Goal: Check status: Check status

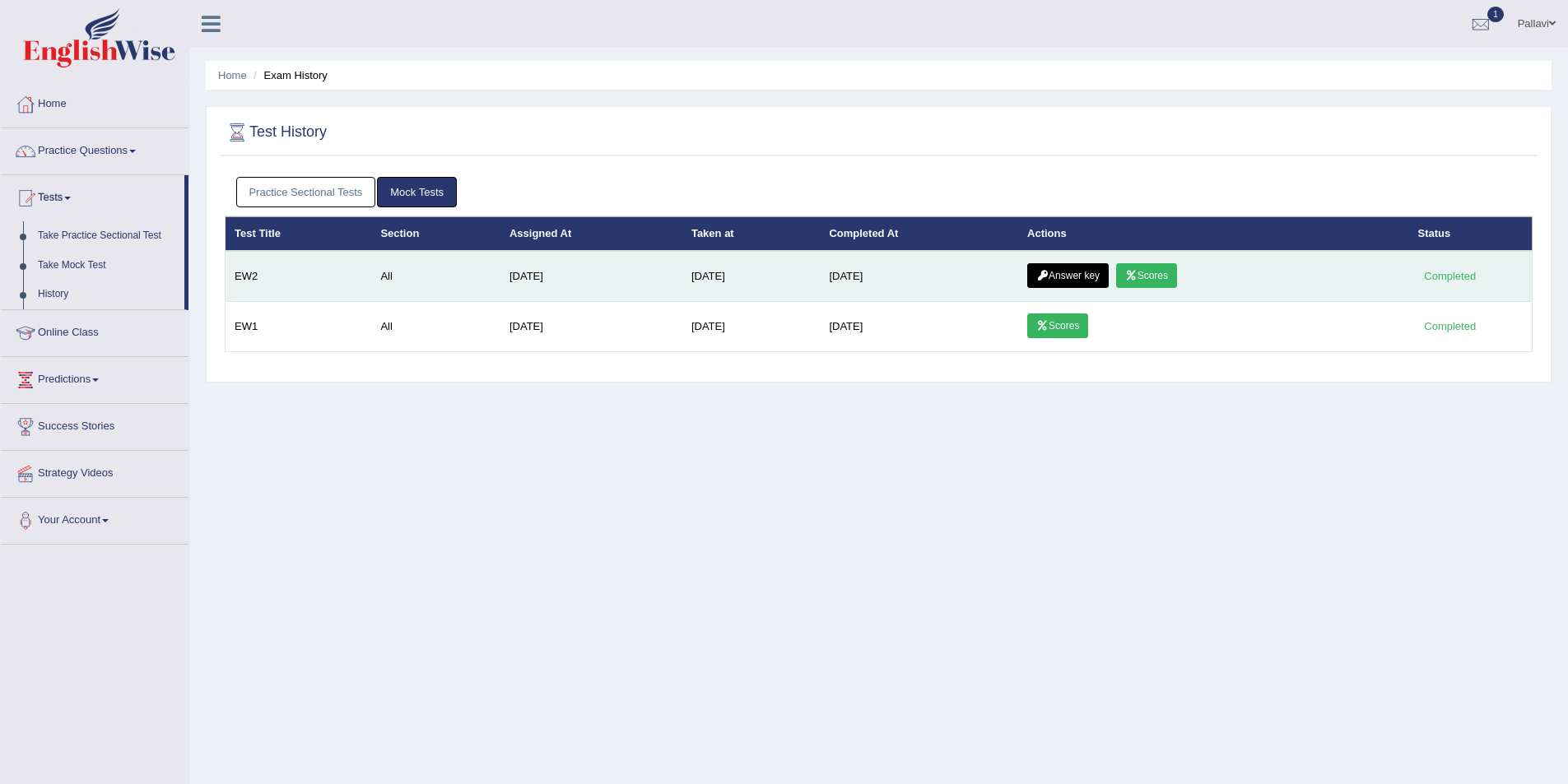
click at [1149, 269] on link "Scores" at bounding box center [1146, 275] width 61 height 25
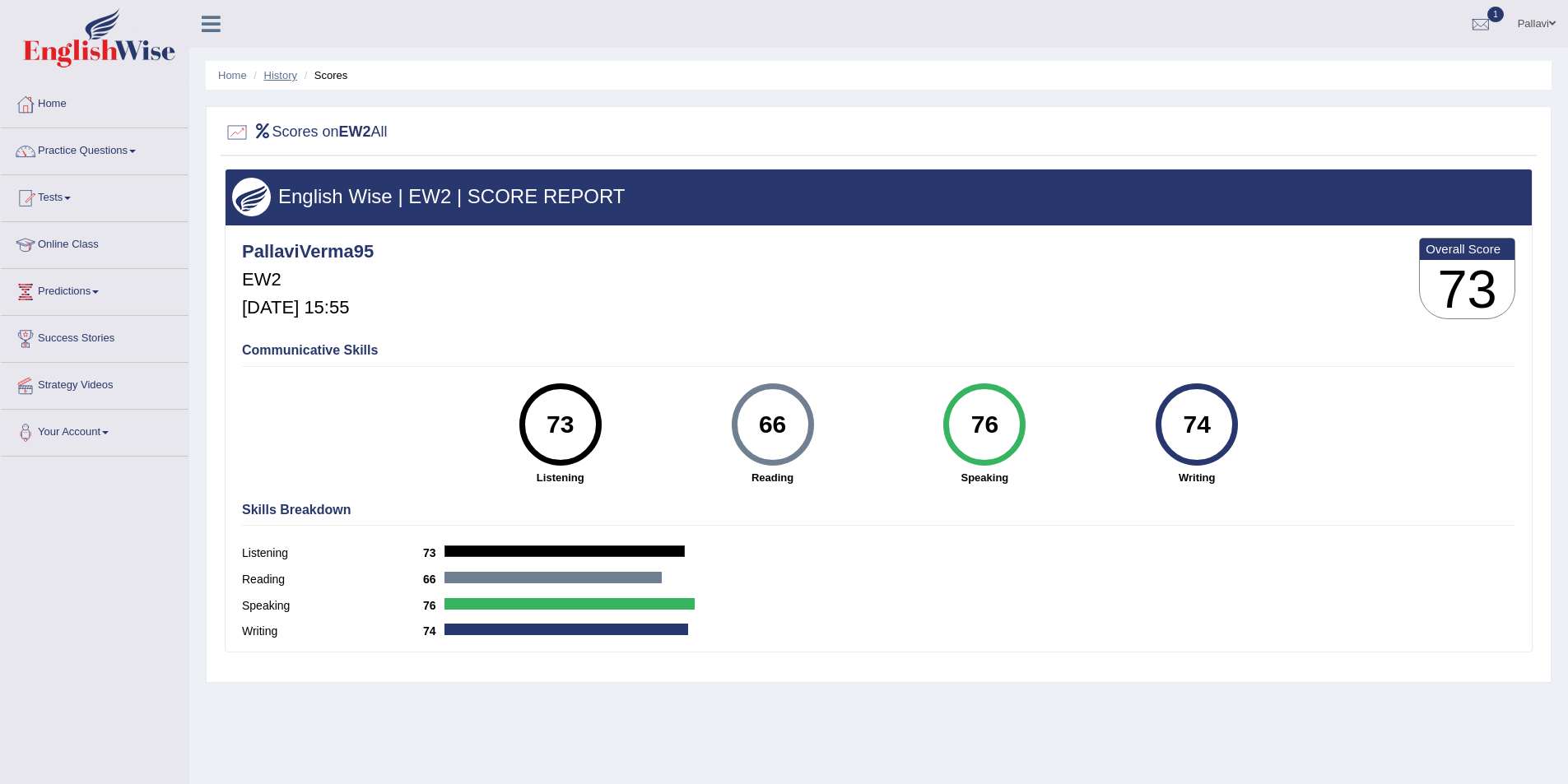
click at [276, 72] on link "History" at bounding box center [280, 75] width 33 height 12
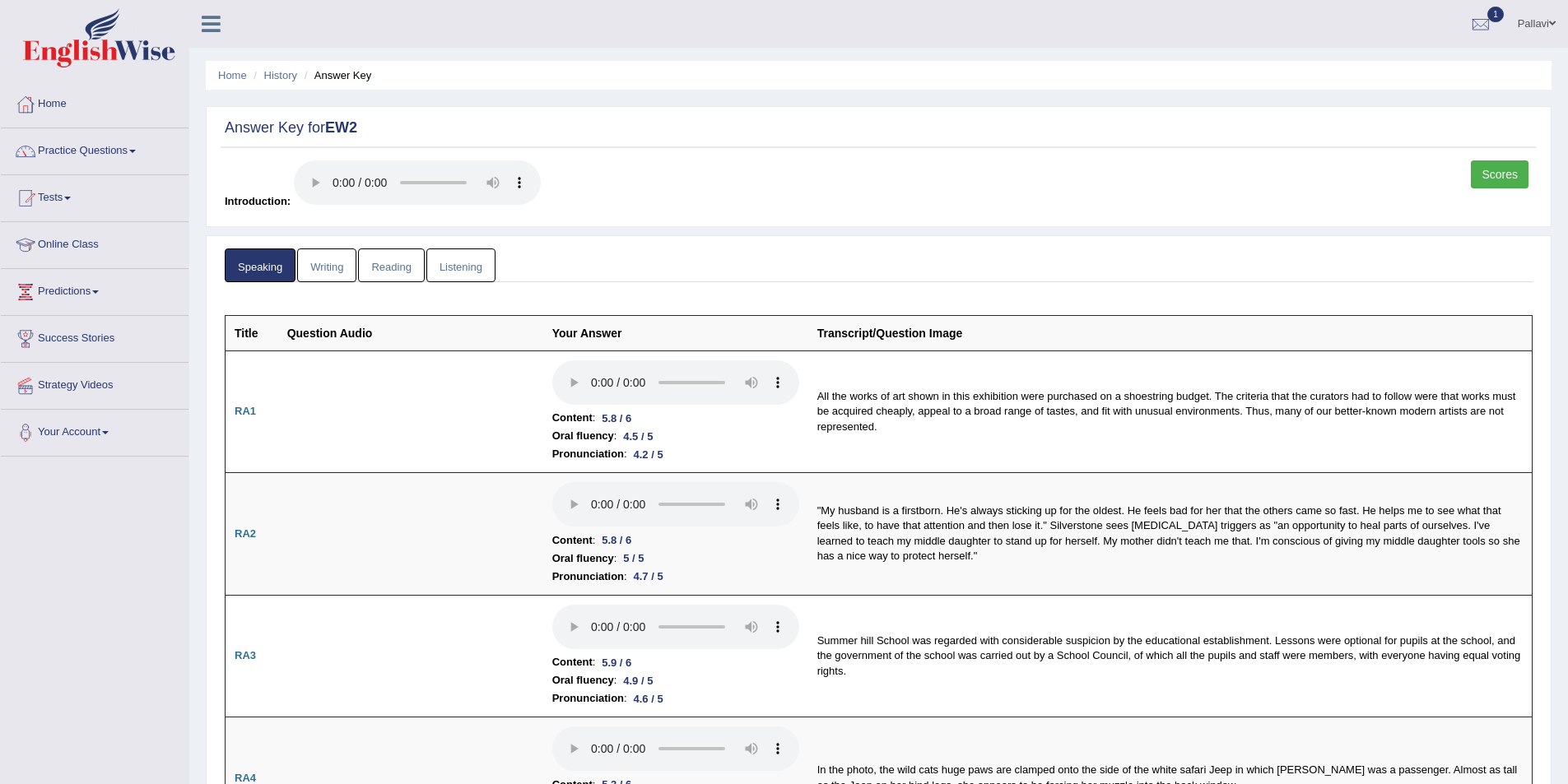
click at [391, 251] on link "Reading" at bounding box center [390, 265] width 66 height 34
click at [318, 261] on link "Writing" at bounding box center [327, 265] width 60 height 34
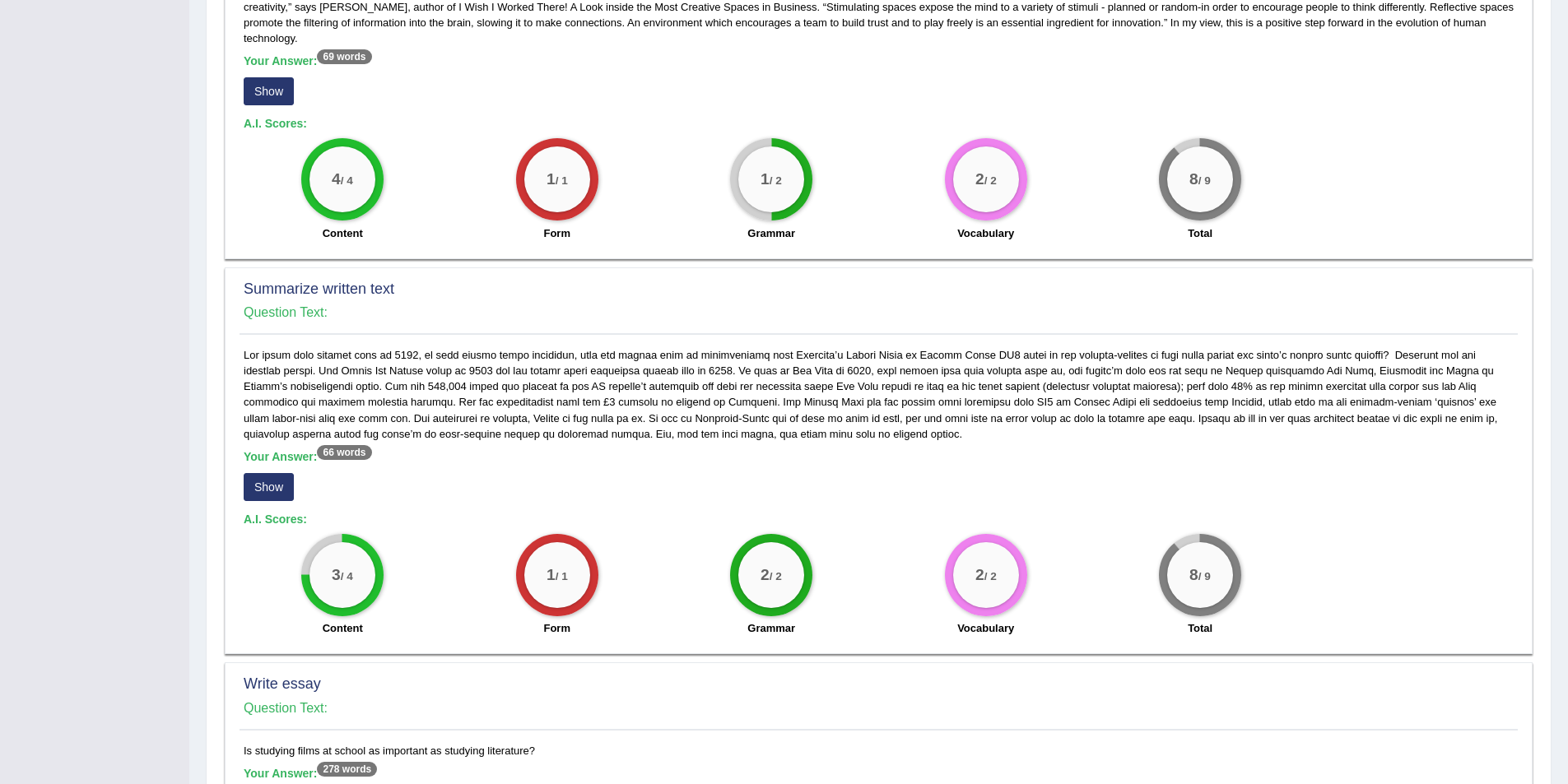
scroll to position [823, 0]
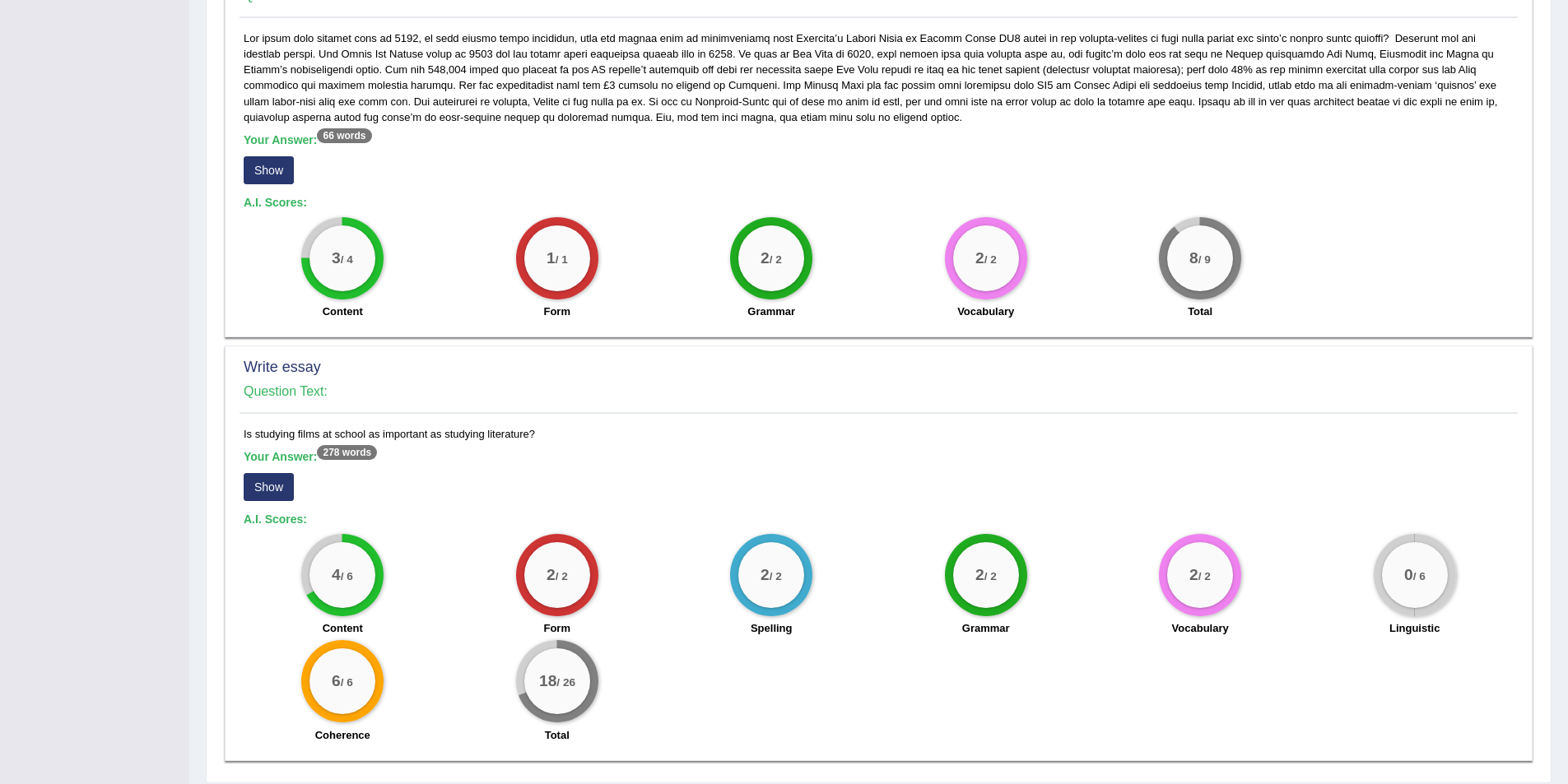
click at [286, 475] on button "Show" at bounding box center [268, 486] width 51 height 28
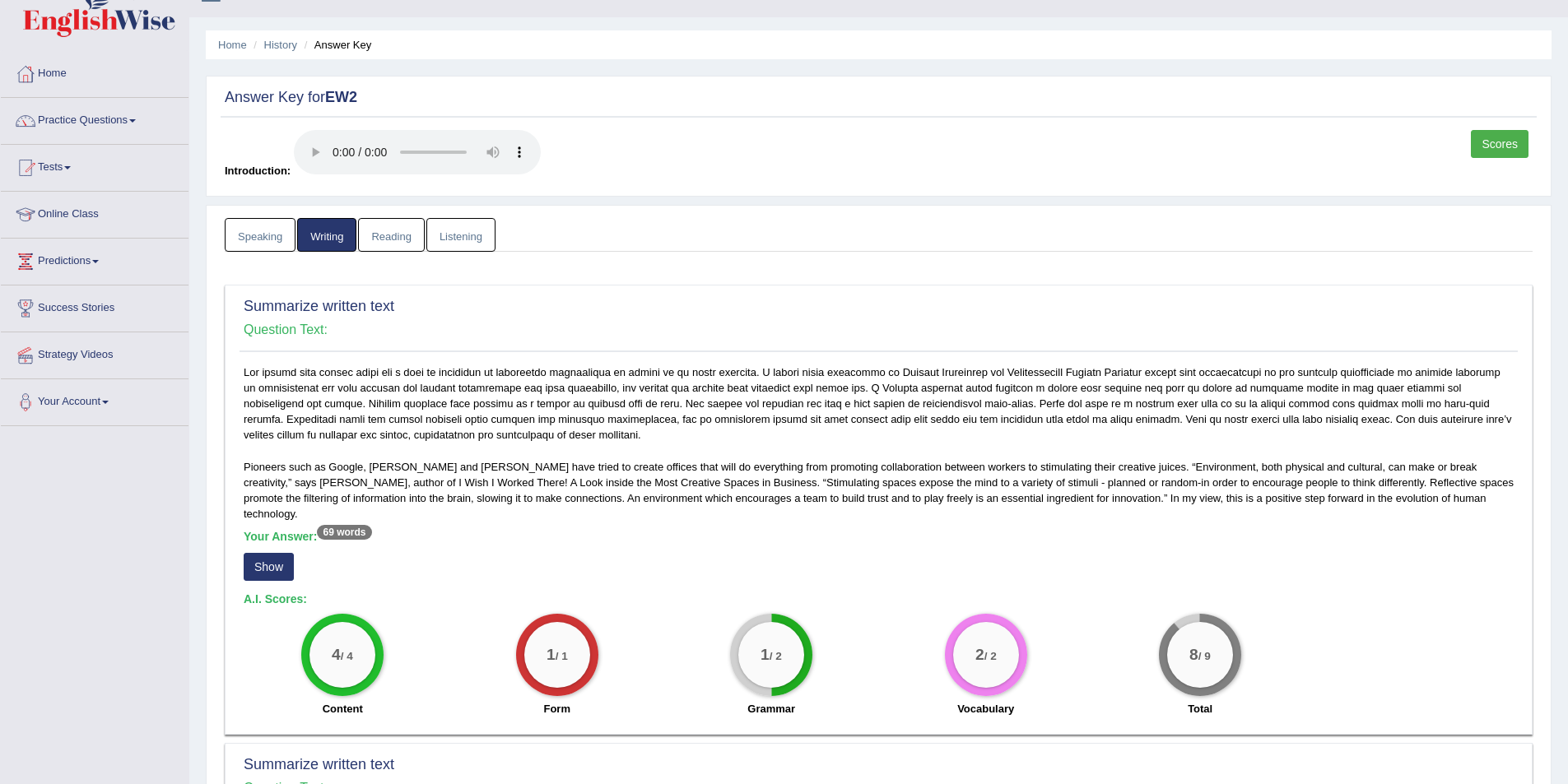
scroll to position [13, 0]
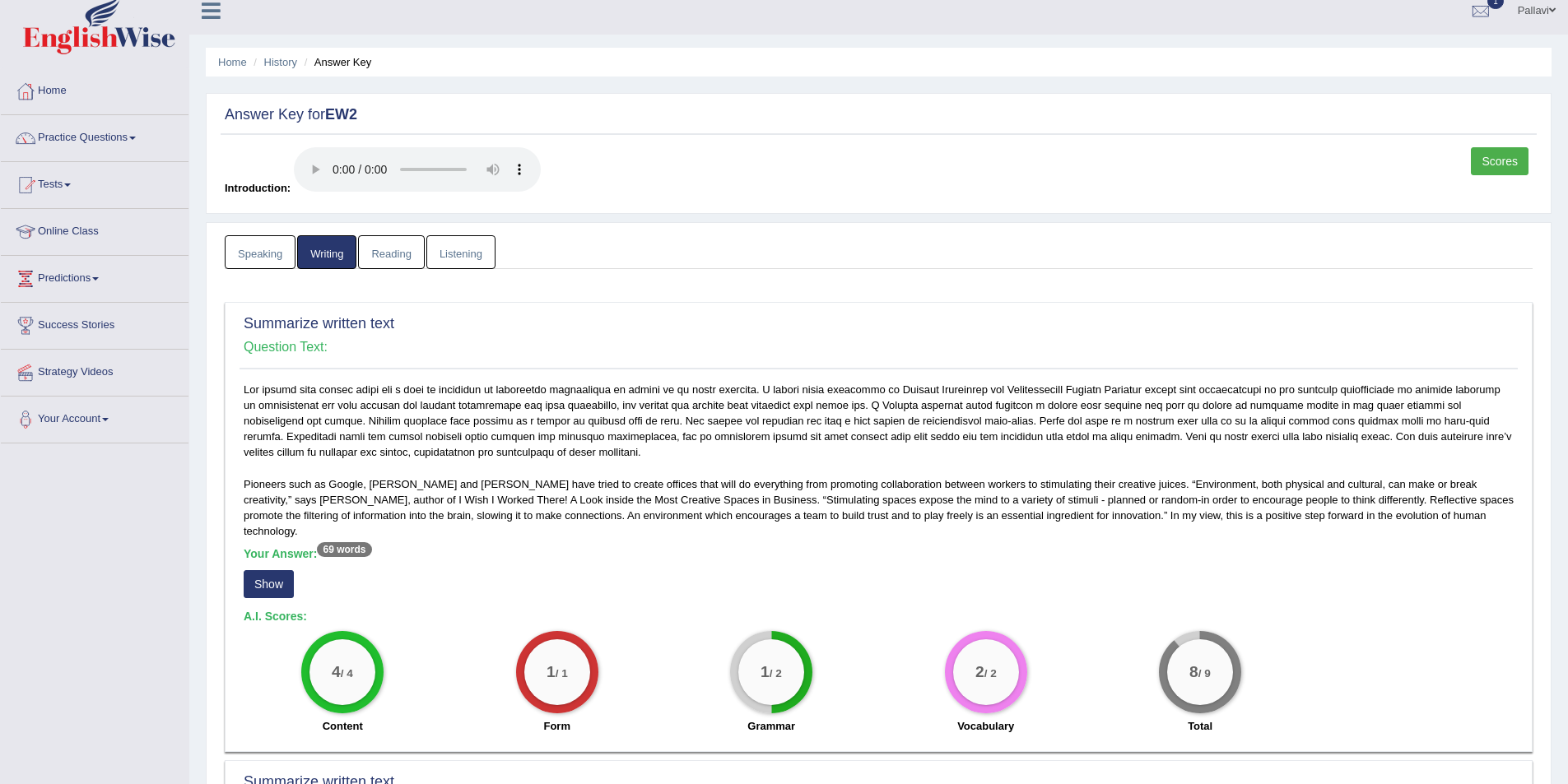
click at [378, 245] on link "Reading" at bounding box center [390, 252] width 66 height 34
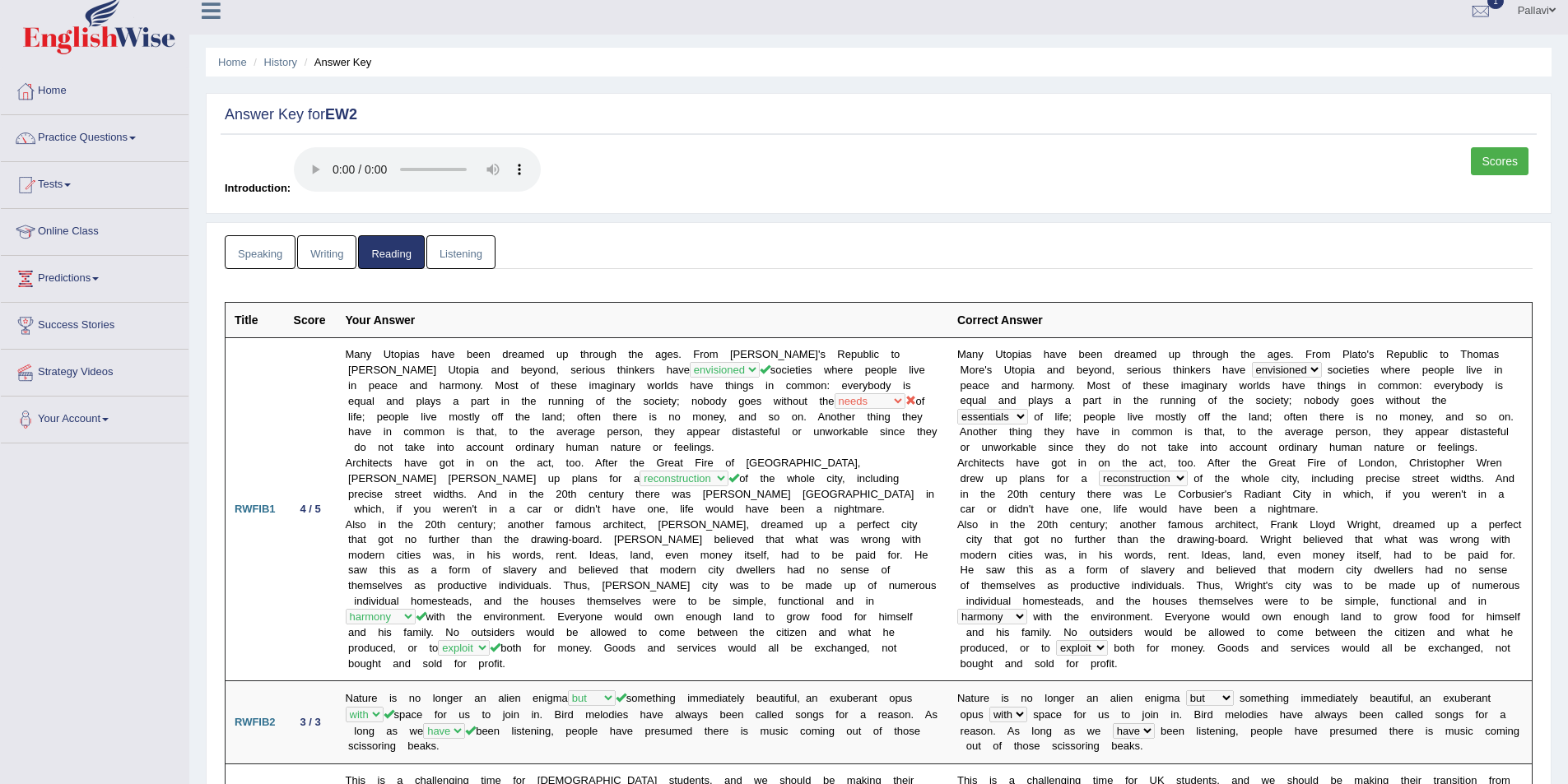
click at [315, 250] on link "Writing" at bounding box center [327, 252] width 60 height 34
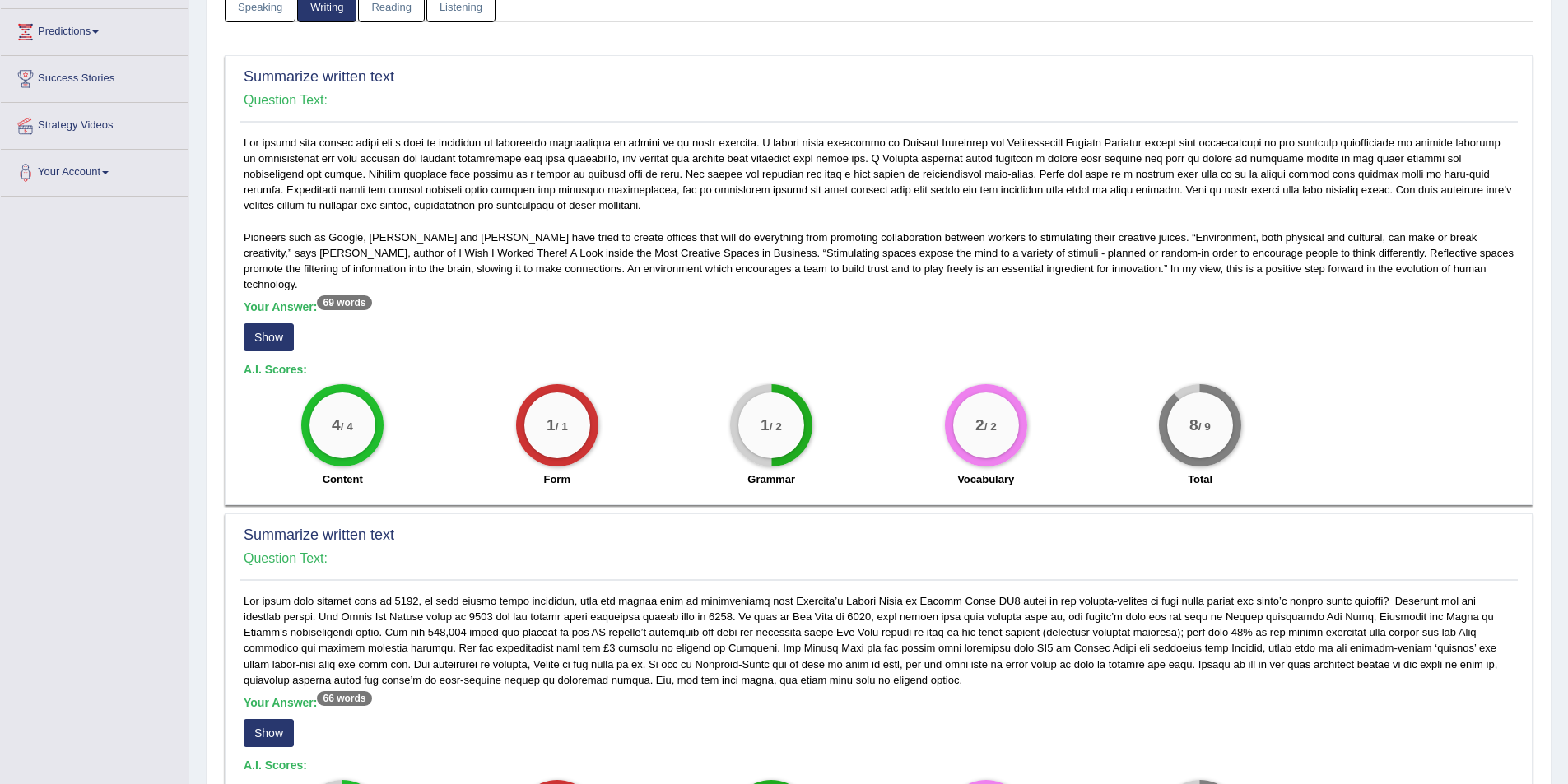
scroll to position [178, 0]
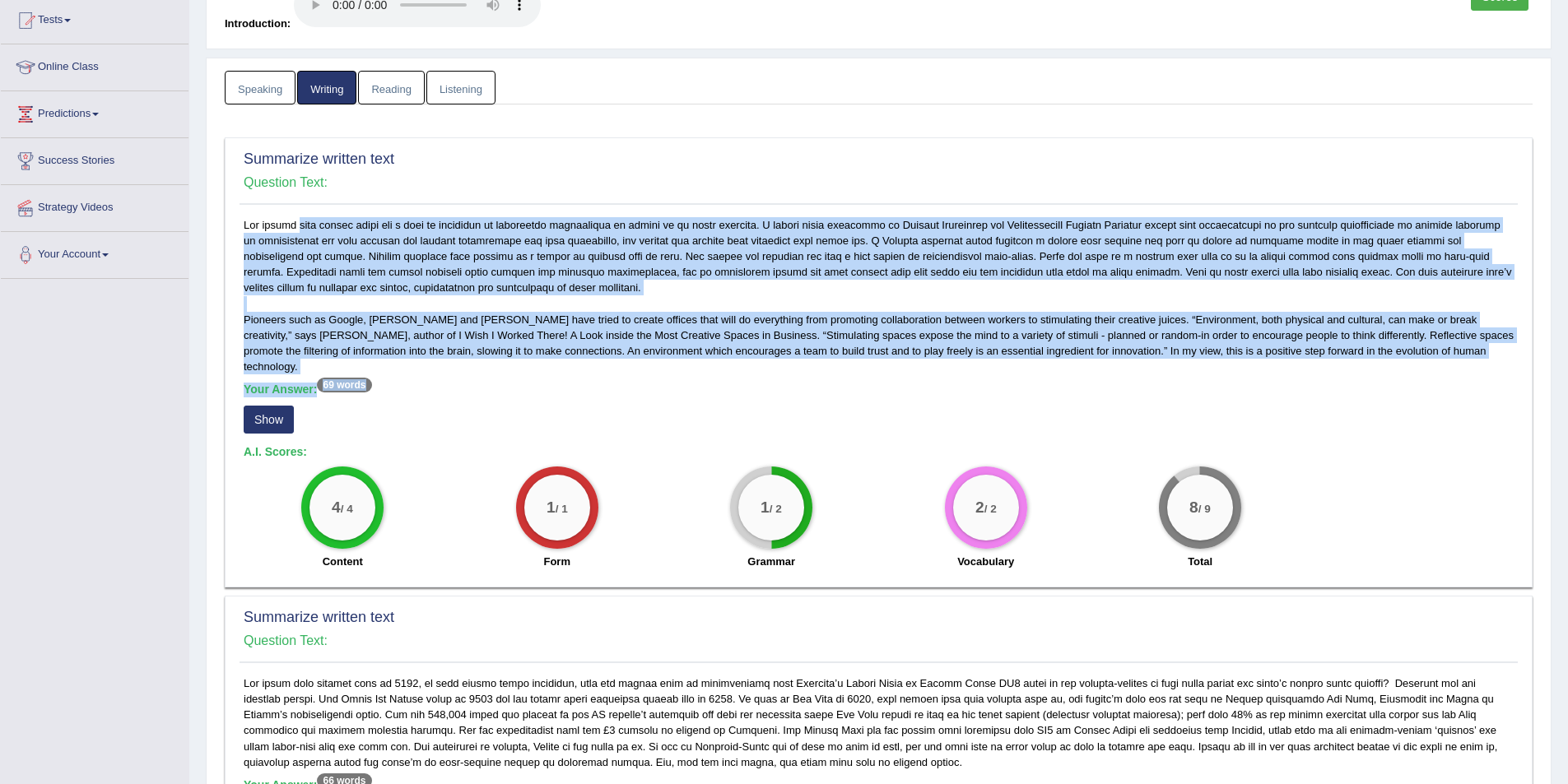
drag, startPoint x: 243, startPoint y: 226, endPoint x: 1453, endPoint y: 380, distance: 1219.8
click at [1453, 380] on div "Pioneers such as Google, Walt Disney and Dyson have tried to create offices tha…" at bounding box center [878, 398] width 1278 height 361
click at [1462, 357] on div "Pioneers such as Google, Walt Disney and Dyson have tried to create offices tha…" at bounding box center [878, 398] width 1278 height 361
drag, startPoint x: 1435, startPoint y: 352, endPoint x: 245, endPoint y: 222, distance: 1197.1
click at [245, 222] on div "Pioneers such as Google, Walt Disney and Dyson have tried to create offices tha…" at bounding box center [878, 398] width 1278 height 361
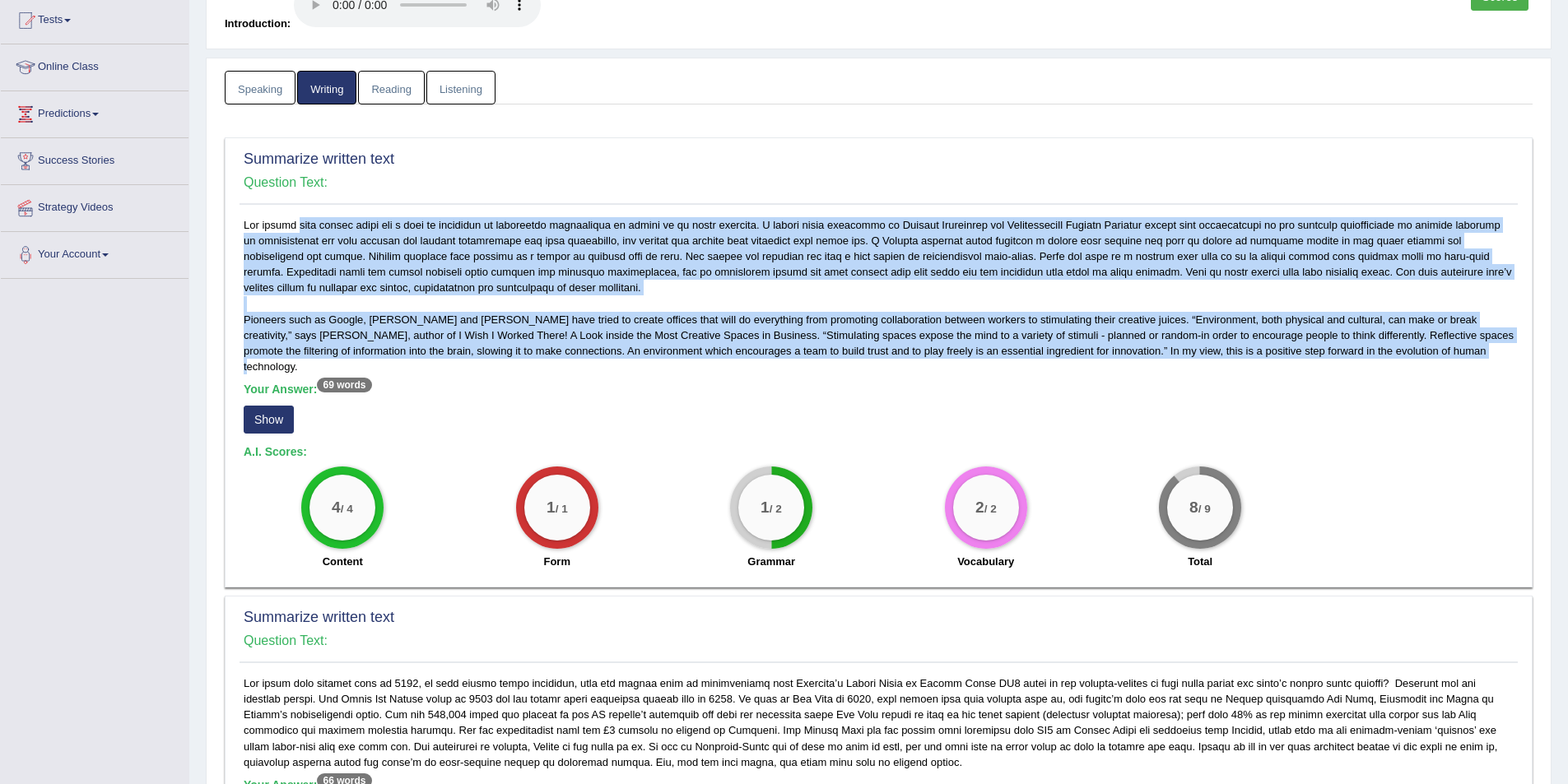
click at [250, 222] on div "Pioneers such as Google, Walt Disney and Dyson have tried to create offices tha…" at bounding box center [878, 398] width 1278 height 361
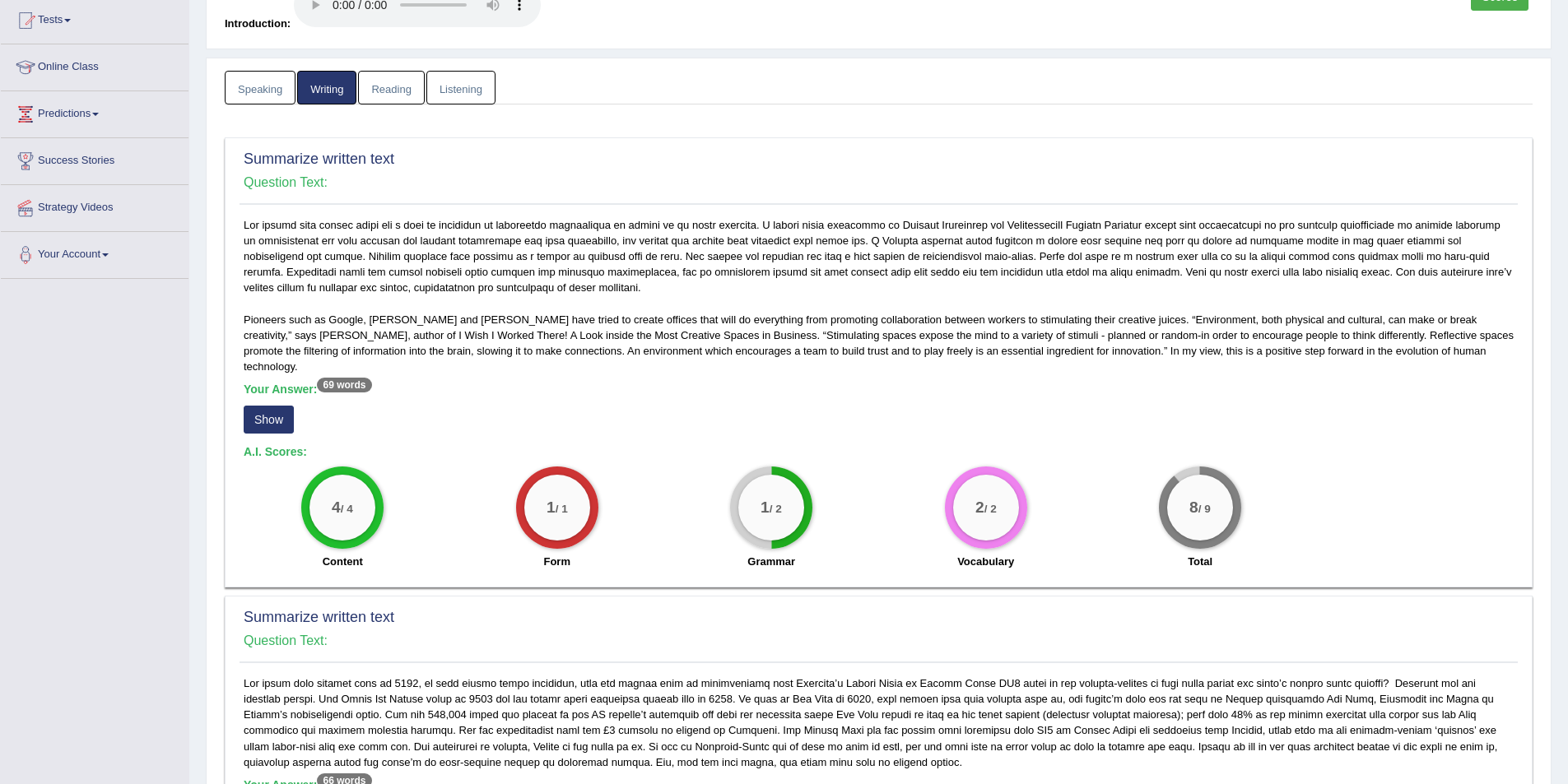
drag, startPoint x: 237, startPoint y: 221, endPoint x: 627, endPoint y: 292, distance: 396.4
click at [627, 292] on div "Summarize written text Question Text: Pioneers such as Google, Walt Disney and …" at bounding box center [878, 361] width 1308 height 450
click at [341, 257] on div "Pioneers such as Google, Walt Disney and Dyson have tried to create offices tha…" at bounding box center [878, 398] width 1278 height 361
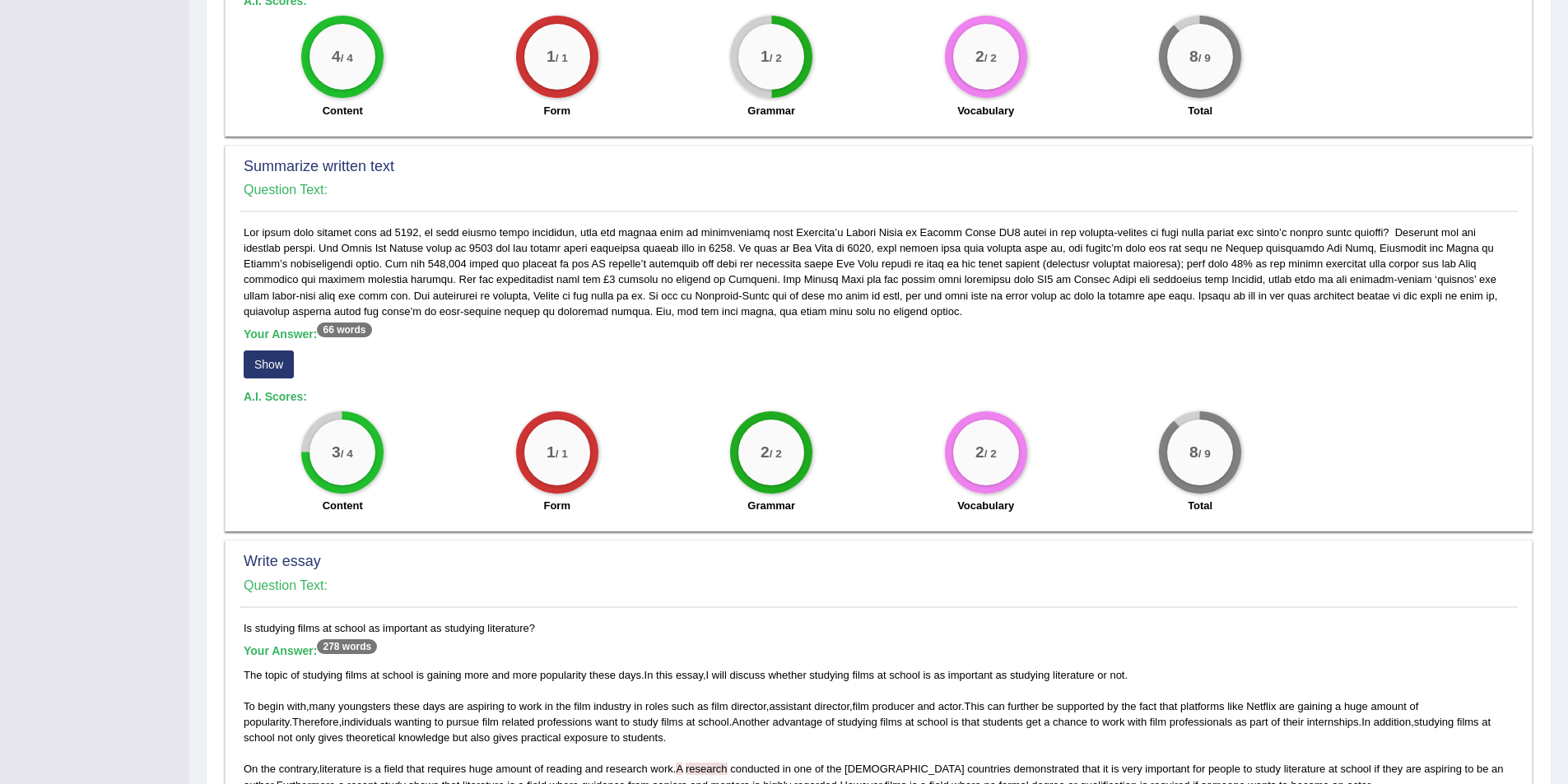
scroll to position [753, 0]
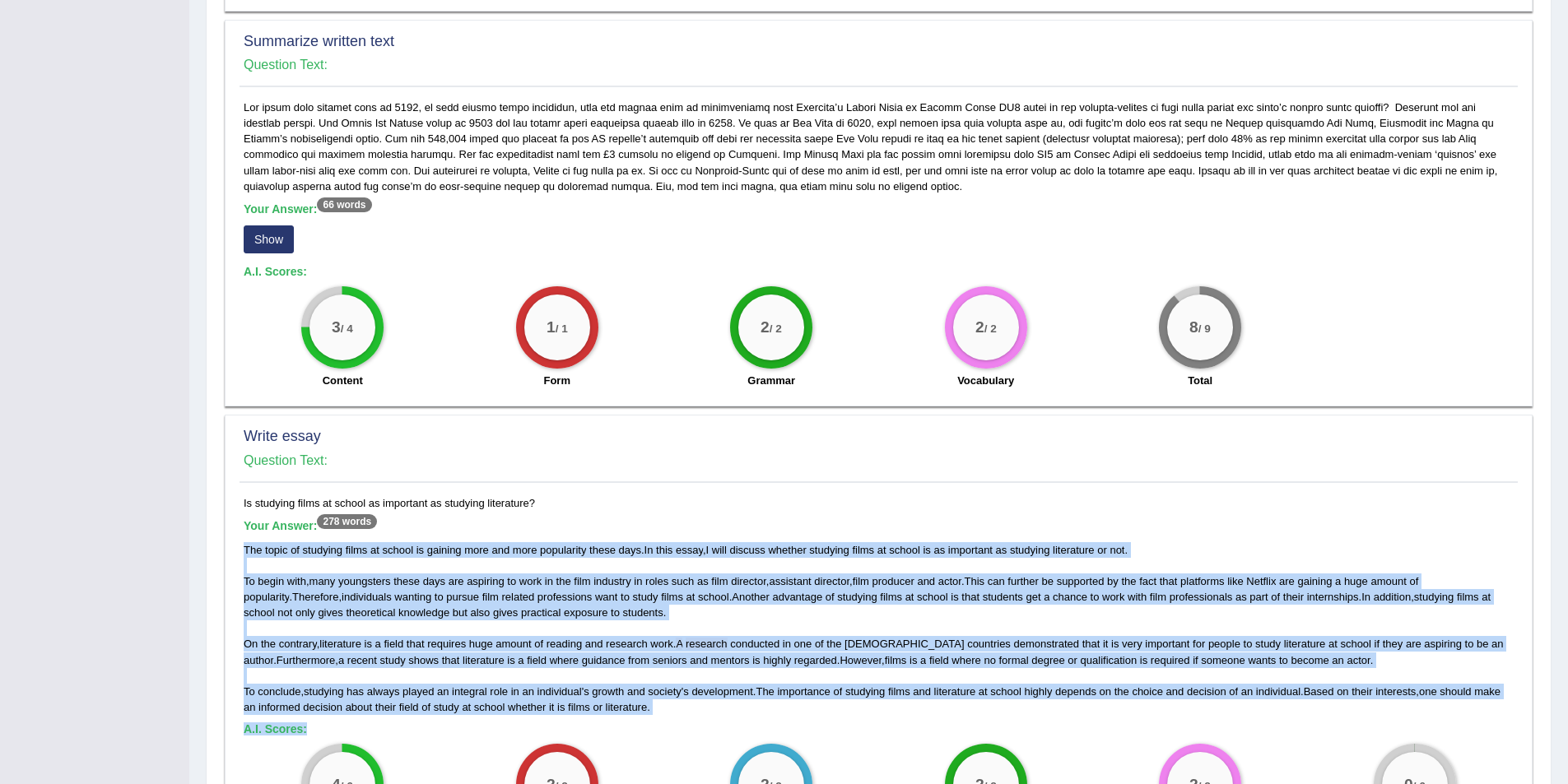
drag, startPoint x: 242, startPoint y: 534, endPoint x: 657, endPoint y: 702, distance: 447.7
click at [657, 702] on div "Is studying films at school as important as studying literature? Your Answer: 2…" at bounding box center [878, 728] width 1278 height 466
click at [669, 698] on div "The topic of studying films at school is gaining more and more popularity these…" at bounding box center [878, 628] width 1270 height 173
drag, startPoint x: 663, startPoint y: 698, endPoint x: 244, endPoint y: 526, distance: 452.9
click at [244, 542] on div "The topic of studying films at school is gaining more and more popularity these…" at bounding box center [878, 628] width 1270 height 173
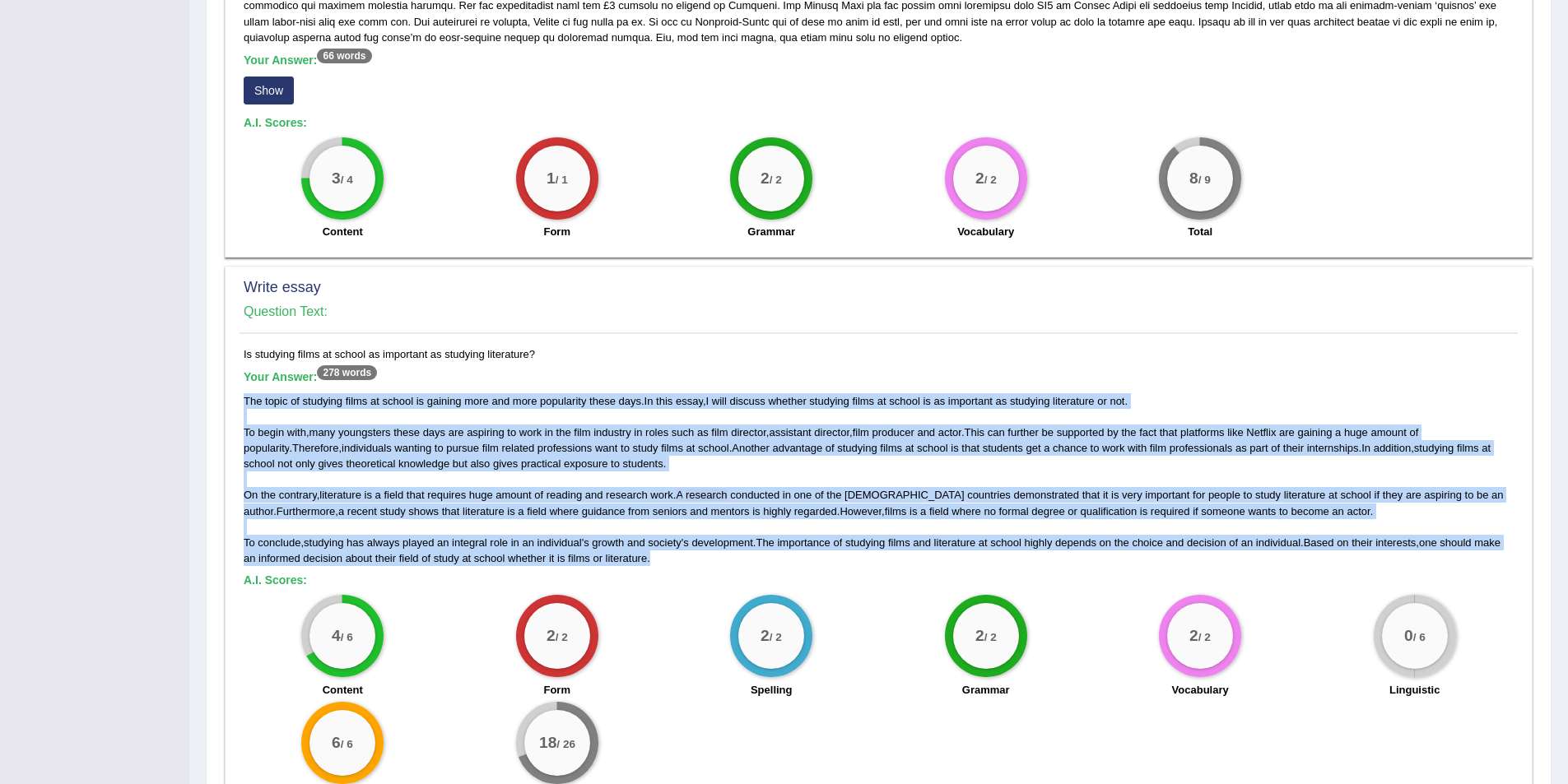
scroll to position [918, 0]
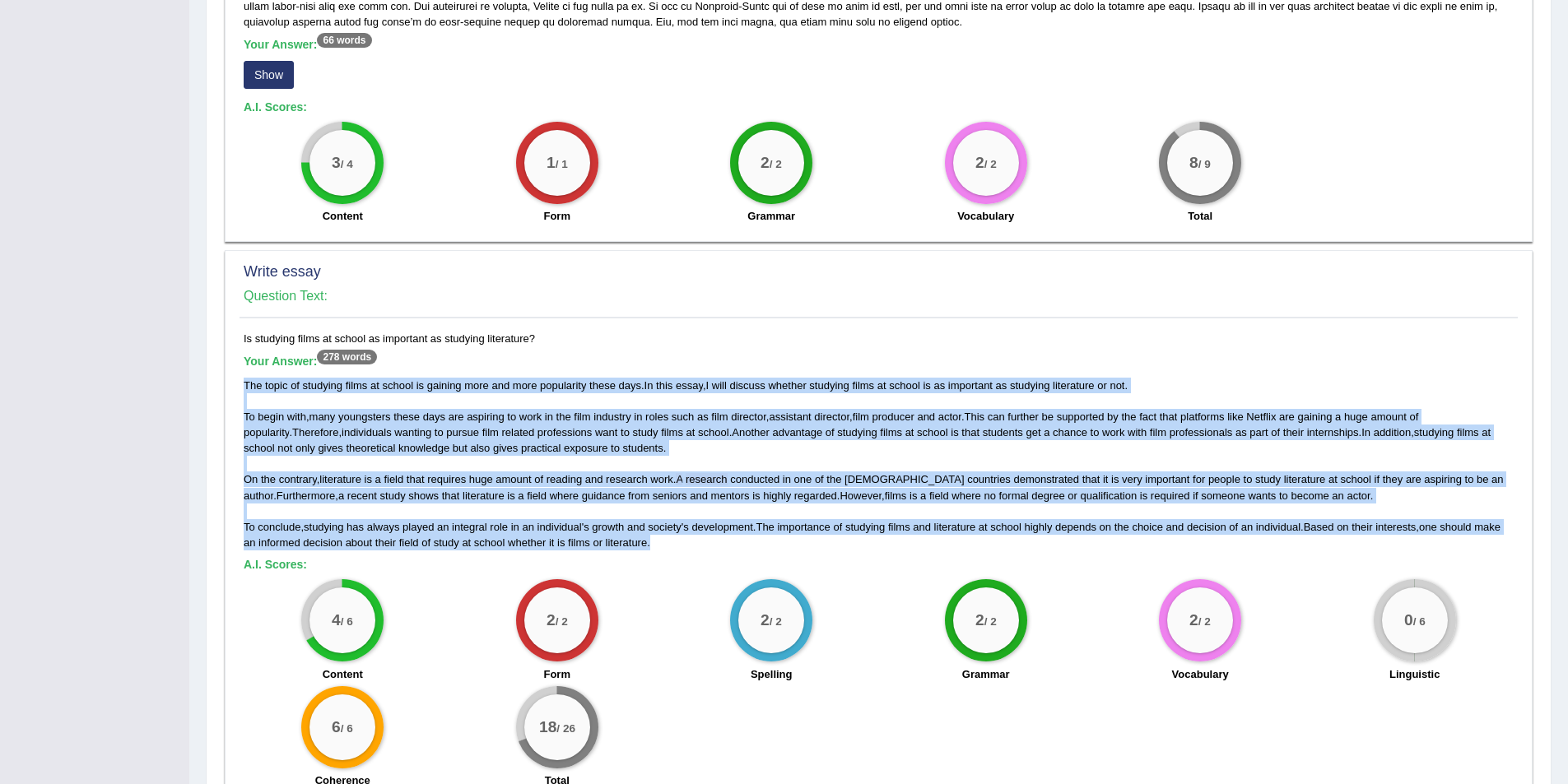
click at [708, 525] on div "The topic of studying films at school is gaining more and more popularity these…" at bounding box center [878, 463] width 1270 height 173
drag, startPoint x: 665, startPoint y: 526, endPoint x: 241, endPoint y: 374, distance: 450.4
click at [241, 374] on div "Is studying films at school as important as studying literature? Your Answer: 2…" at bounding box center [878, 564] width 1278 height 466
click at [621, 521] on span "growth" at bounding box center [608, 527] width 32 height 12
click at [668, 521] on span "society" at bounding box center [663, 527] width 33 height 12
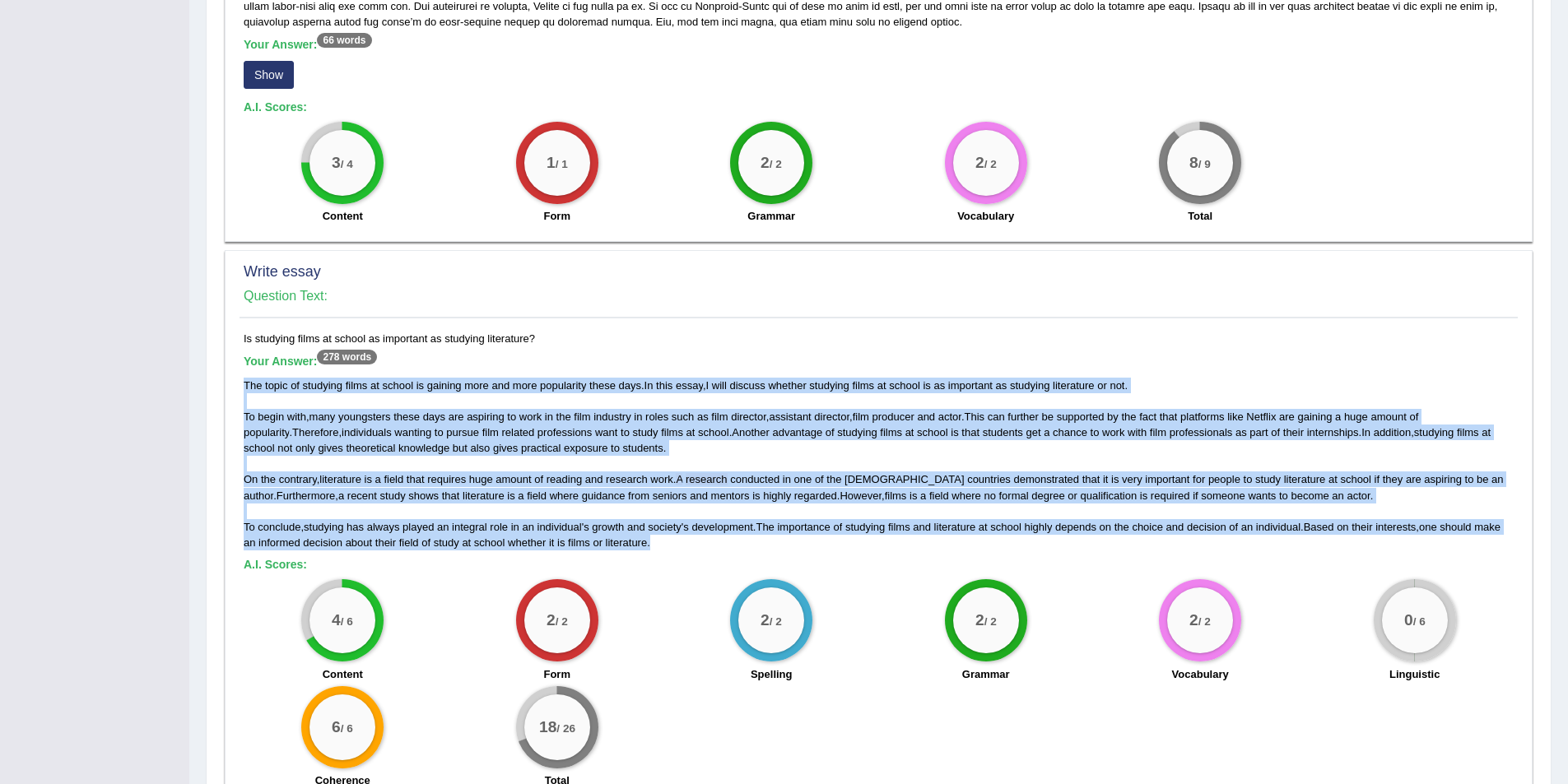
drag, startPoint x: 657, startPoint y: 525, endPoint x: 242, endPoint y: 366, distance: 444.4
click at [242, 366] on div "Is studying films at school as important as studying literature? Your Answer: 2…" at bounding box center [878, 564] width 1278 height 466
click at [341, 405] on div "The topic of studying films at school is gaining more and more popularity these…" at bounding box center [878, 463] width 1270 height 173
click at [373, 424] on div "The topic of studying films at school is gaining more and more popularity these…" at bounding box center [878, 463] width 1270 height 173
drag, startPoint x: 676, startPoint y: 533, endPoint x: 237, endPoint y: 374, distance: 466.9
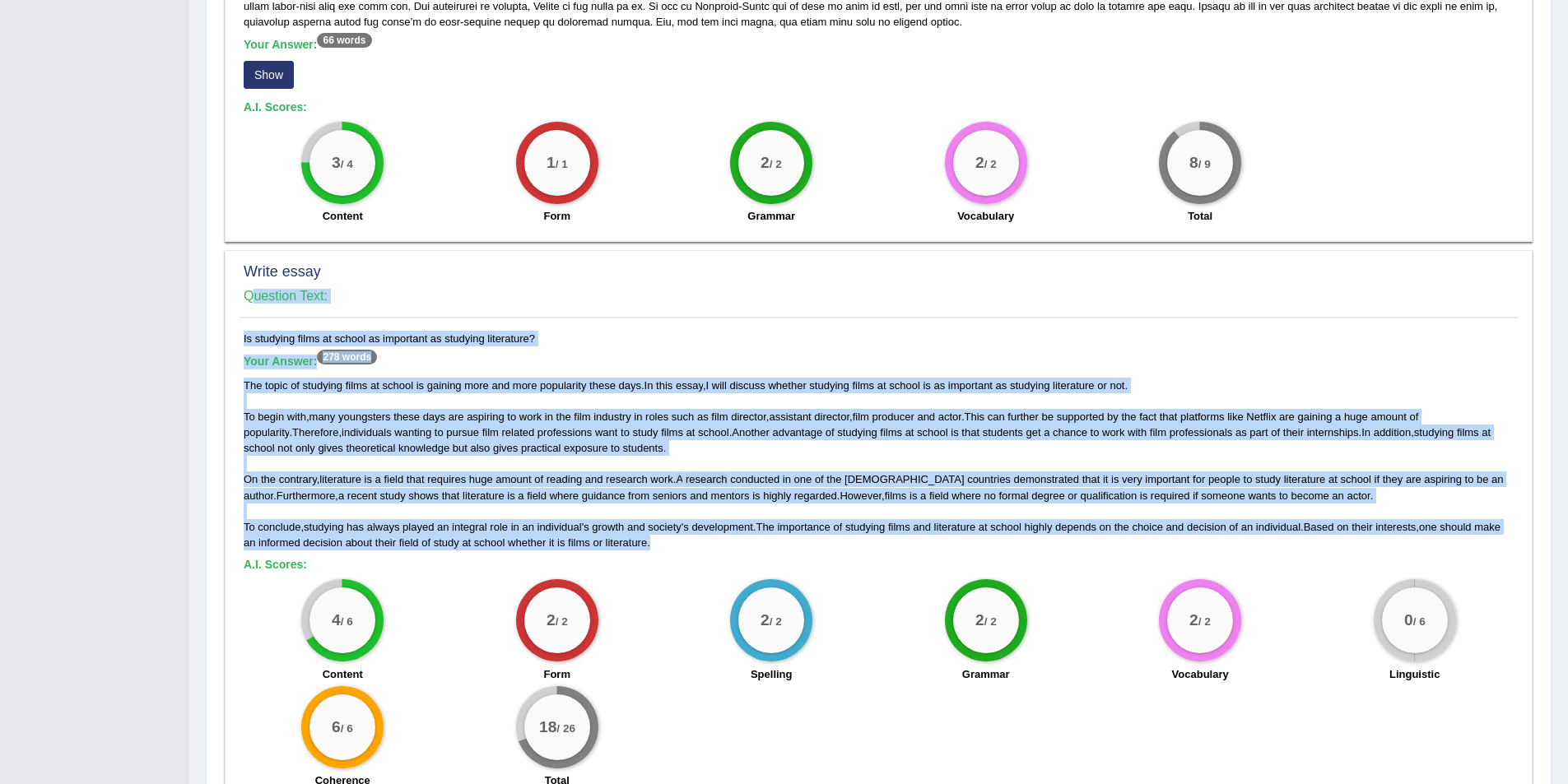
click at [237, 375] on div "Write essay Question Text: Is studying films at school as important as studying…" at bounding box center [878, 528] width 1308 height 556
click at [258, 407] on div "The topic of studying films at school is gaining more and more popularity these…" at bounding box center [878, 463] width 1270 height 173
drag, startPoint x: 242, startPoint y: 367, endPoint x: 672, endPoint y: 536, distance: 462.0
click at [672, 536] on div "Is studying films at school as important as studying literature? Your Answer: 2…" at bounding box center [878, 564] width 1278 height 466
click at [668, 532] on div "The topic of studying films at school is gaining more and more popularity these…" at bounding box center [878, 463] width 1270 height 173
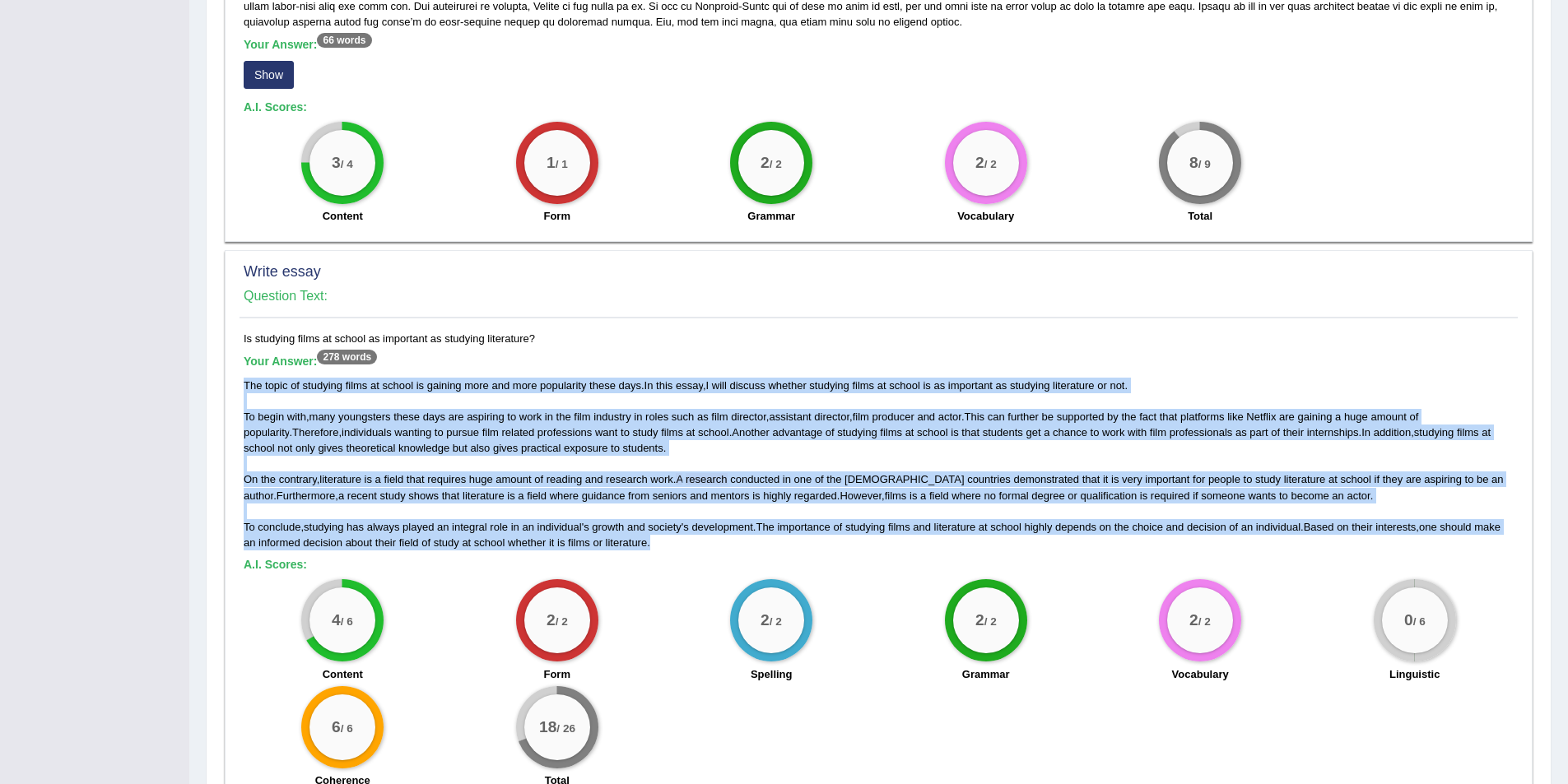
drag, startPoint x: 658, startPoint y: 531, endPoint x: 244, endPoint y: 367, distance: 445.3
click at [244, 377] on div "The topic of studying films at school is gaining more and more popularity these…" at bounding box center [878, 463] width 1270 height 173
click at [468, 489] on span "literature" at bounding box center [484, 495] width 42 height 12
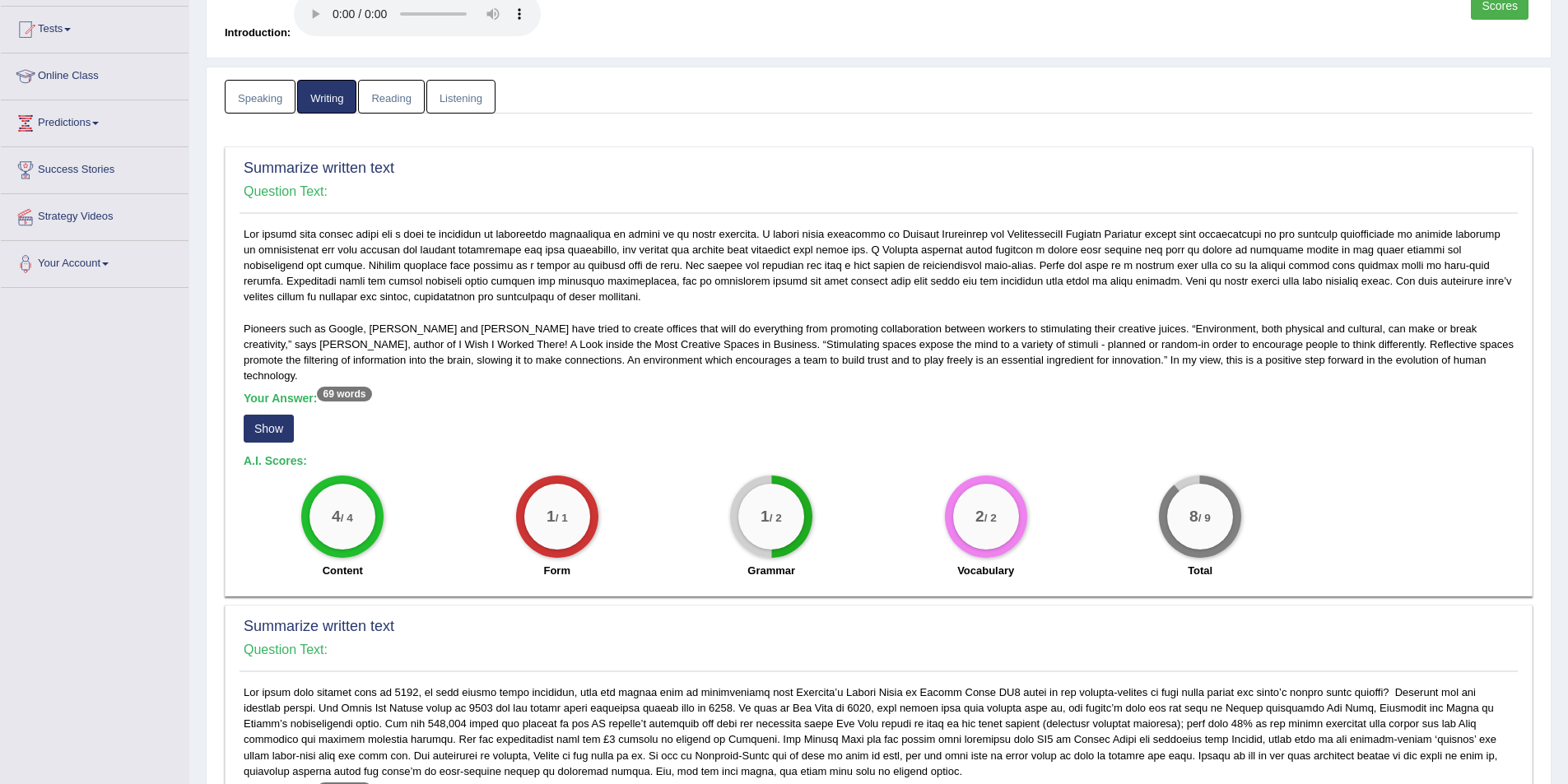
scroll to position [0, 0]
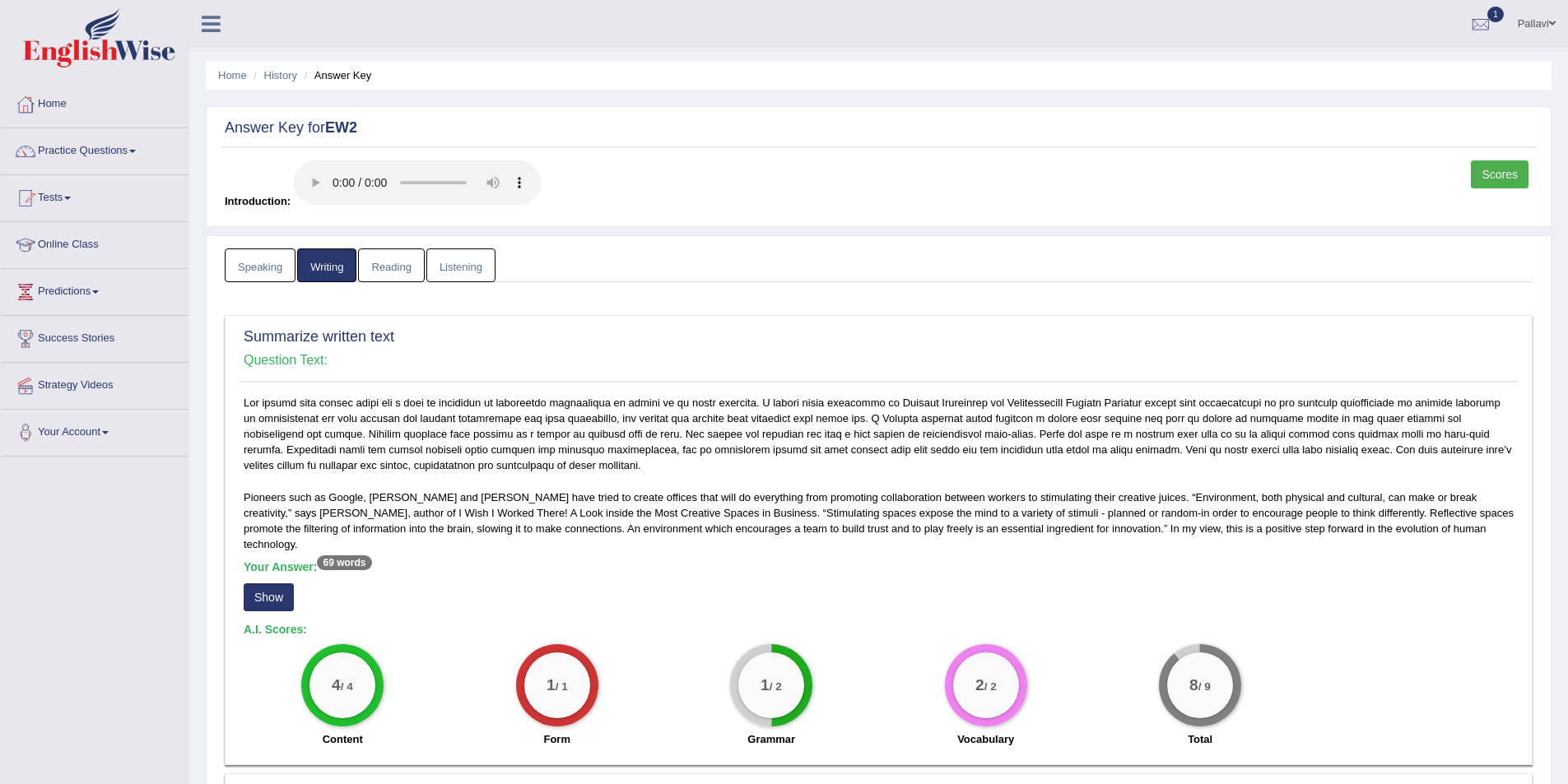
click at [375, 270] on link "Reading" at bounding box center [390, 265] width 66 height 34
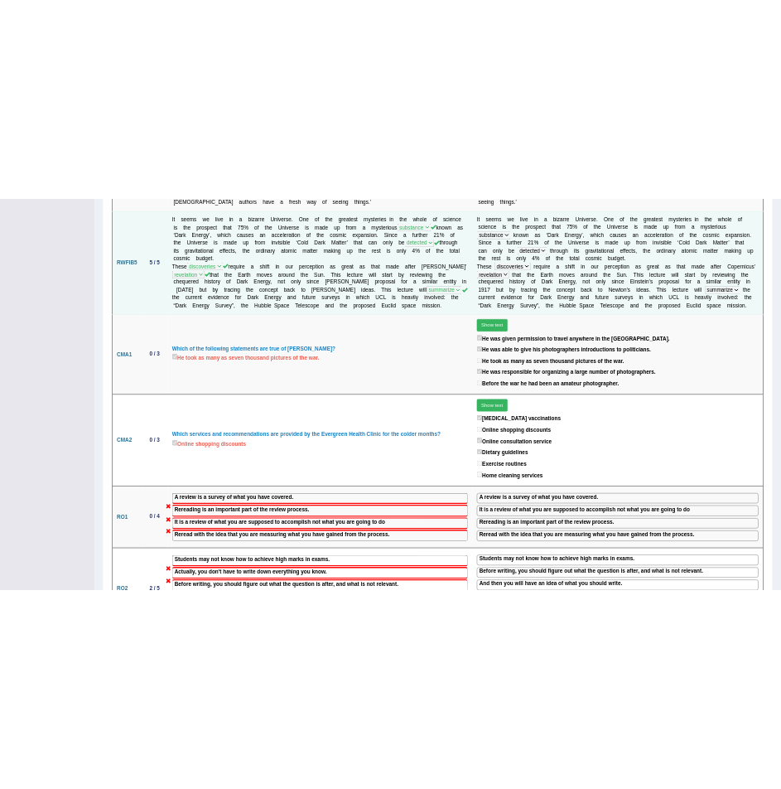
scroll to position [1243, 0]
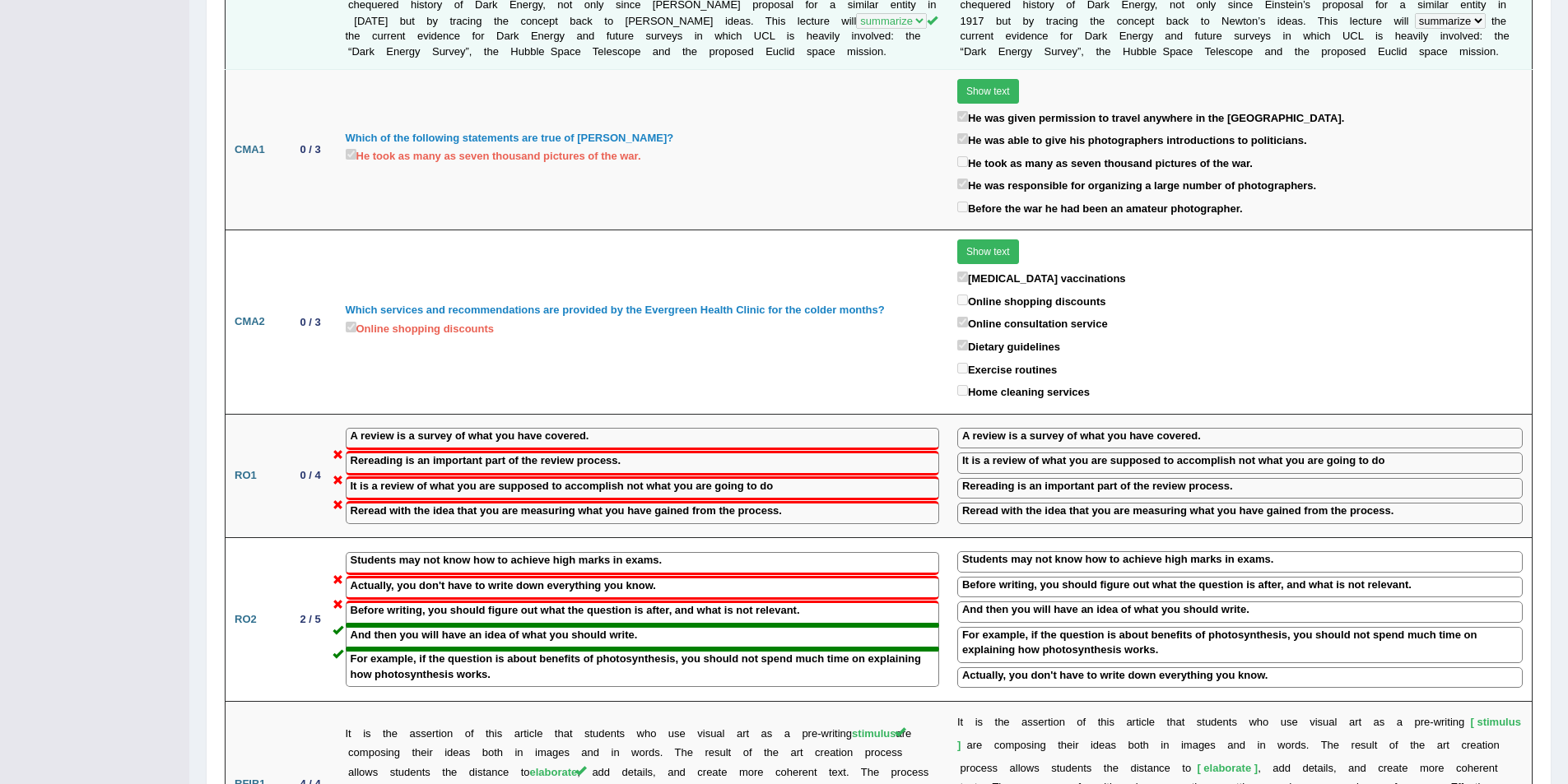
click at [703, 319] on div "Online shopping discounts" at bounding box center [641, 329] width 593 height 23
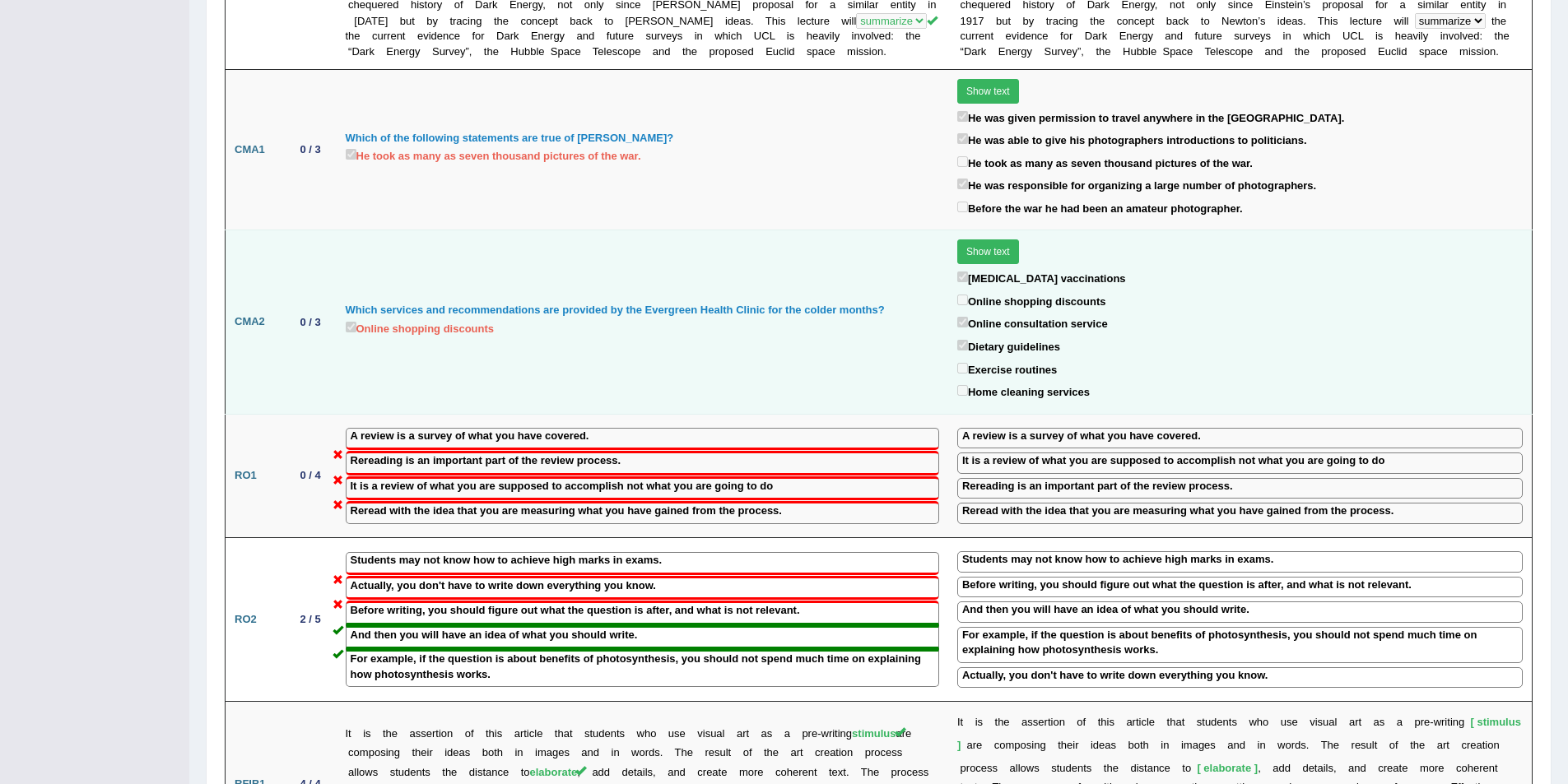
click at [700, 319] on div "Online shopping discounts" at bounding box center [641, 329] width 593 height 23
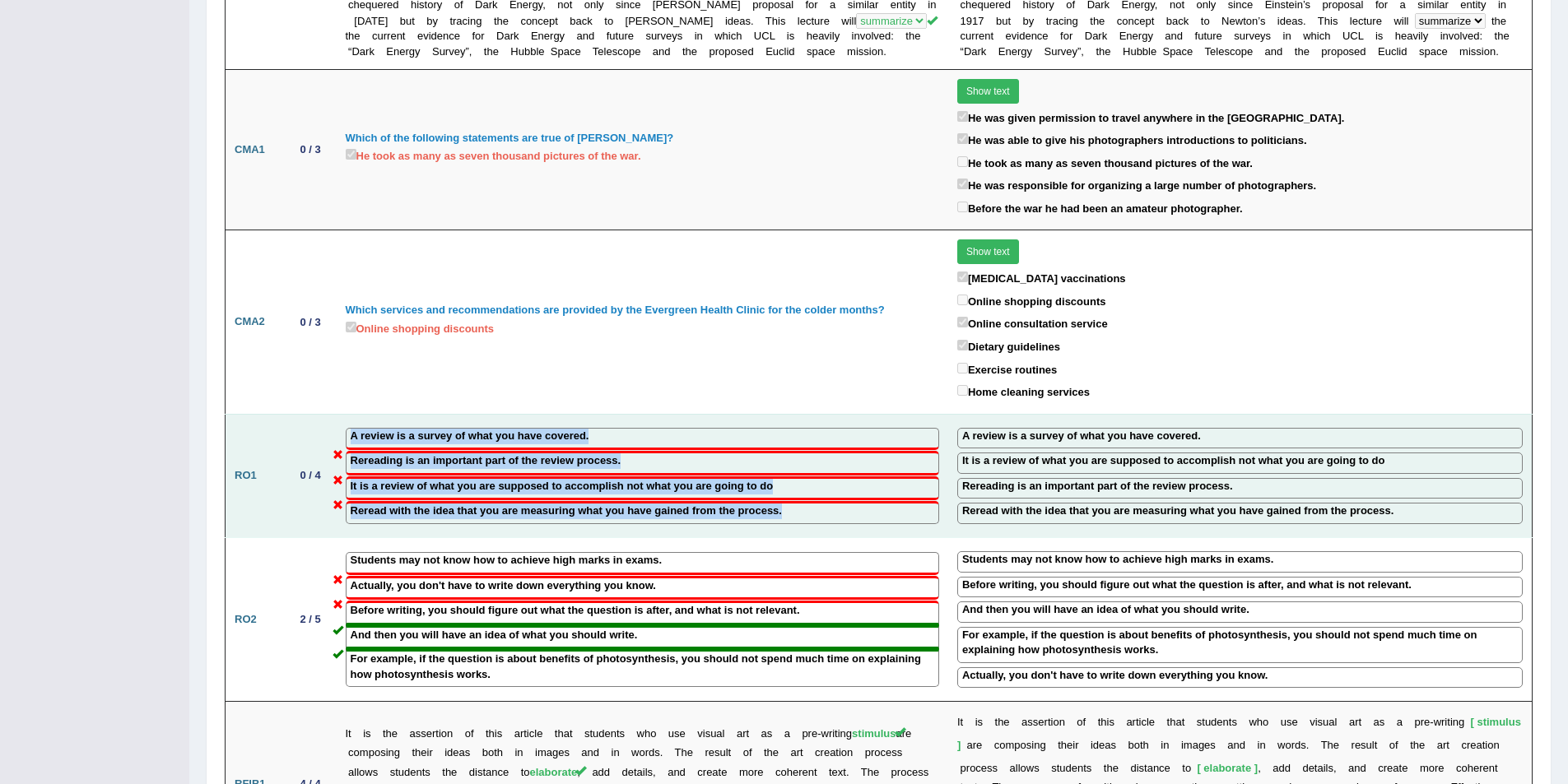
drag, startPoint x: 794, startPoint y: 487, endPoint x: 345, endPoint y: 406, distance: 456.2
click at [345, 414] on td "A review is a survey of what you have covered. Rereading is an important part o…" at bounding box center [642, 475] width 612 height 123
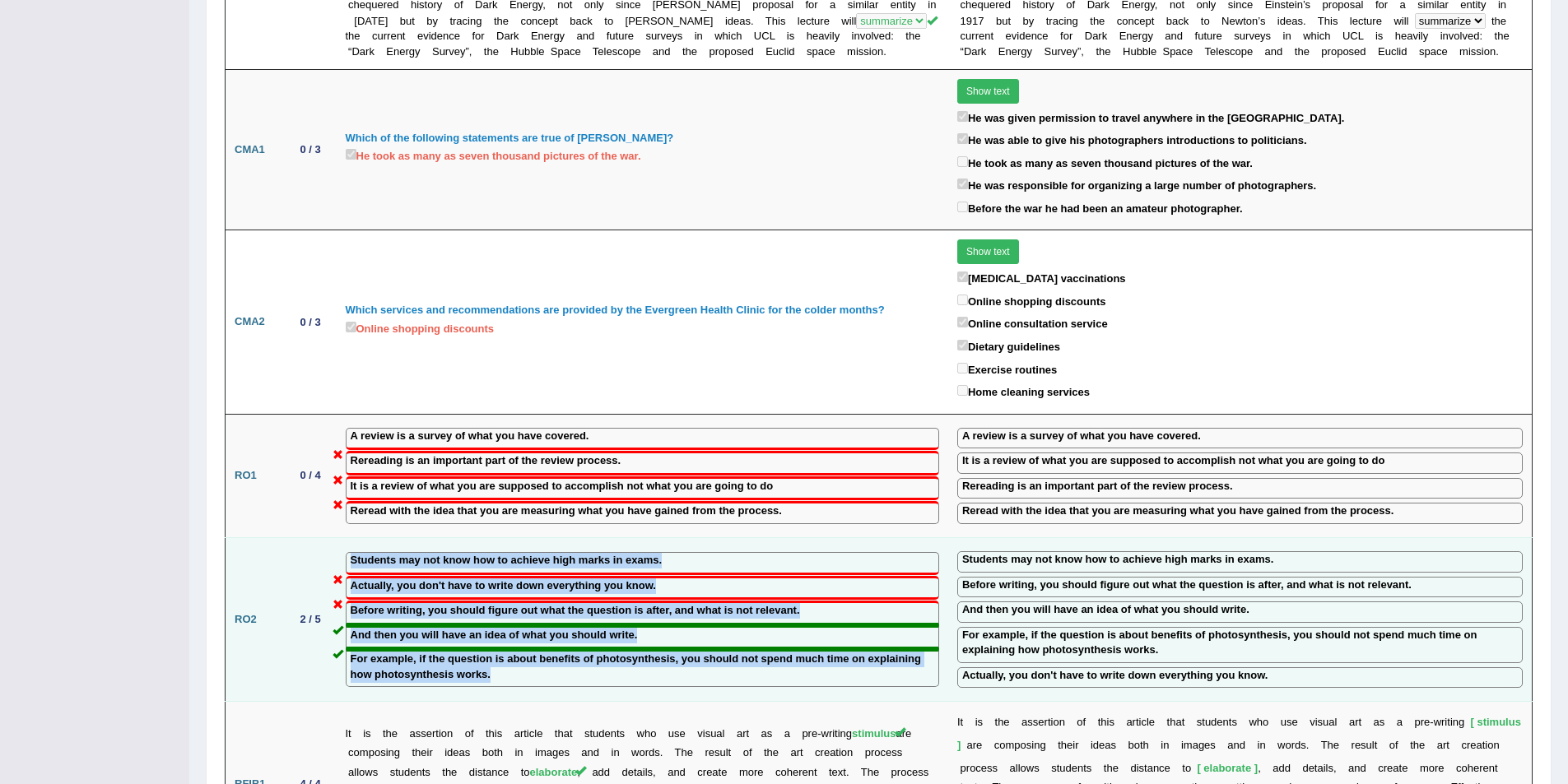
drag, startPoint x: 345, startPoint y: 527, endPoint x: 723, endPoint y: 636, distance: 393.4
click at [723, 636] on td "Students may not know how to achieve high marks in exams. Actually, you don't h…" at bounding box center [642, 618] width 612 height 164
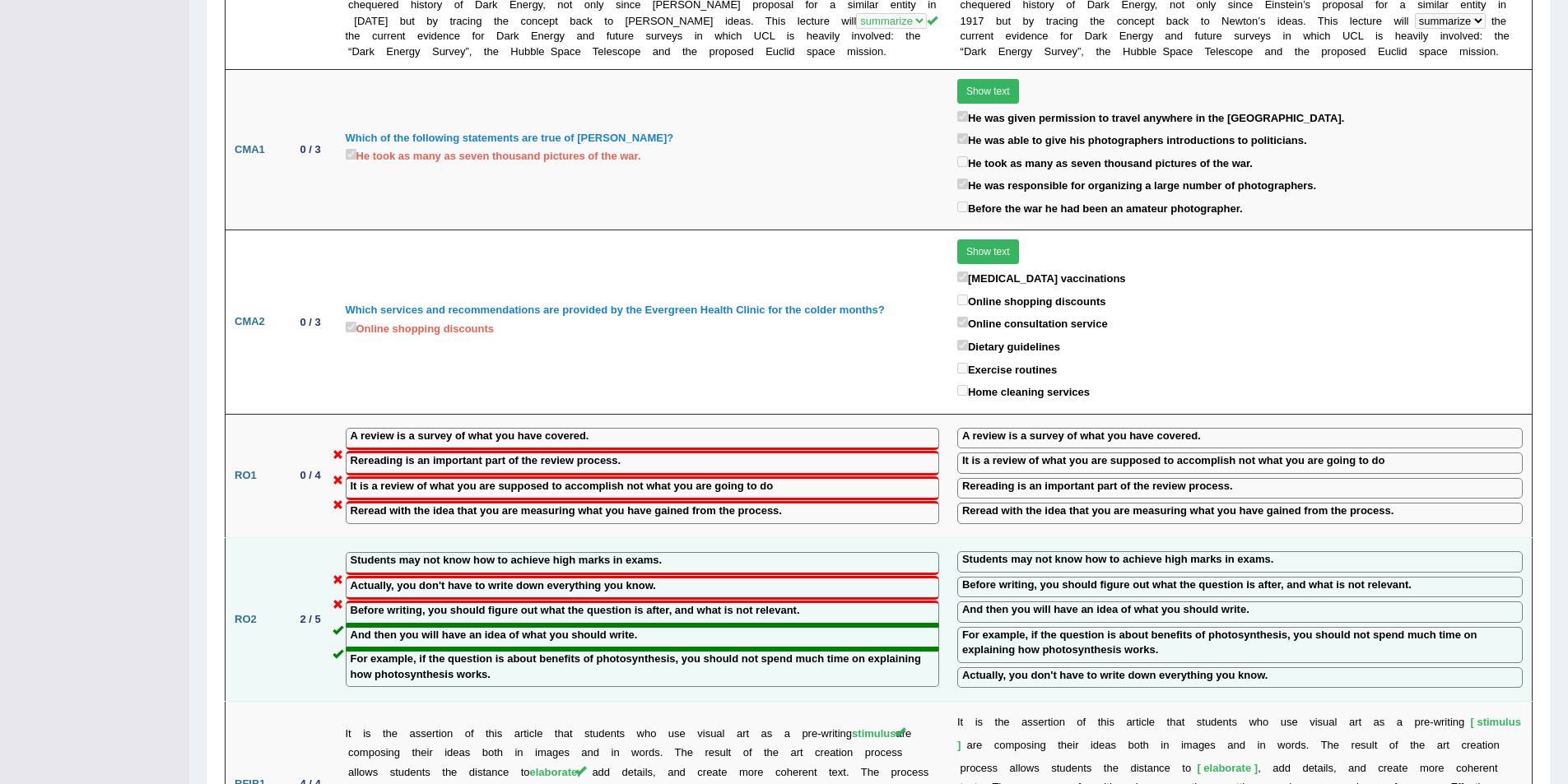
click at [987, 627] on label "For example, if the question is about benefits of photosynthesis, you should no…" at bounding box center [1239, 642] width 555 height 31
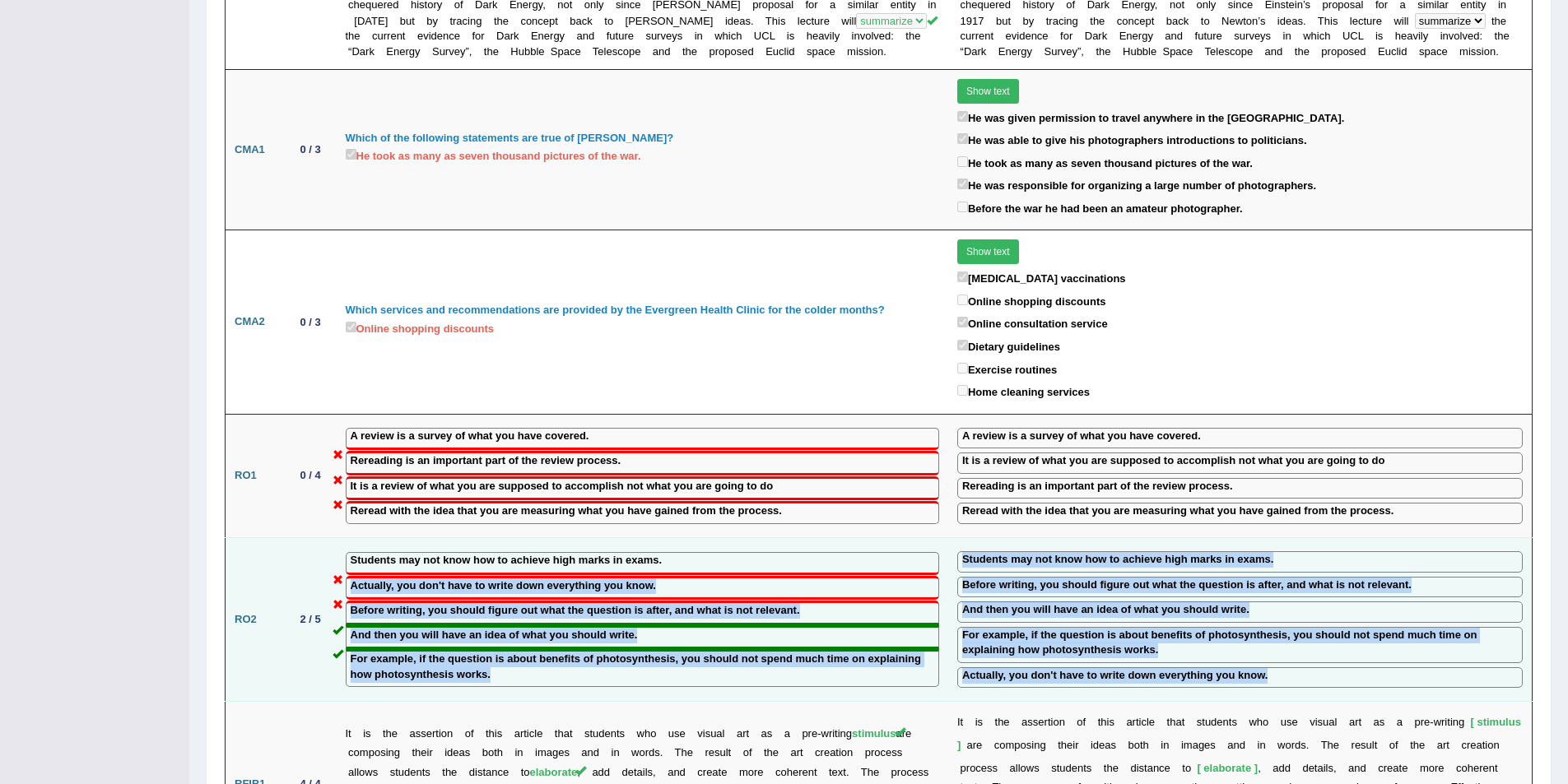
drag, startPoint x: 1230, startPoint y: 635, endPoint x: 927, endPoint y: 527, distance: 321.7
click at [927, 537] on tr "RO2 2 / 5 Students may not know how to achieve high marks in exams. Actually, y…" at bounding box center [879, 618] width 1307 height 164
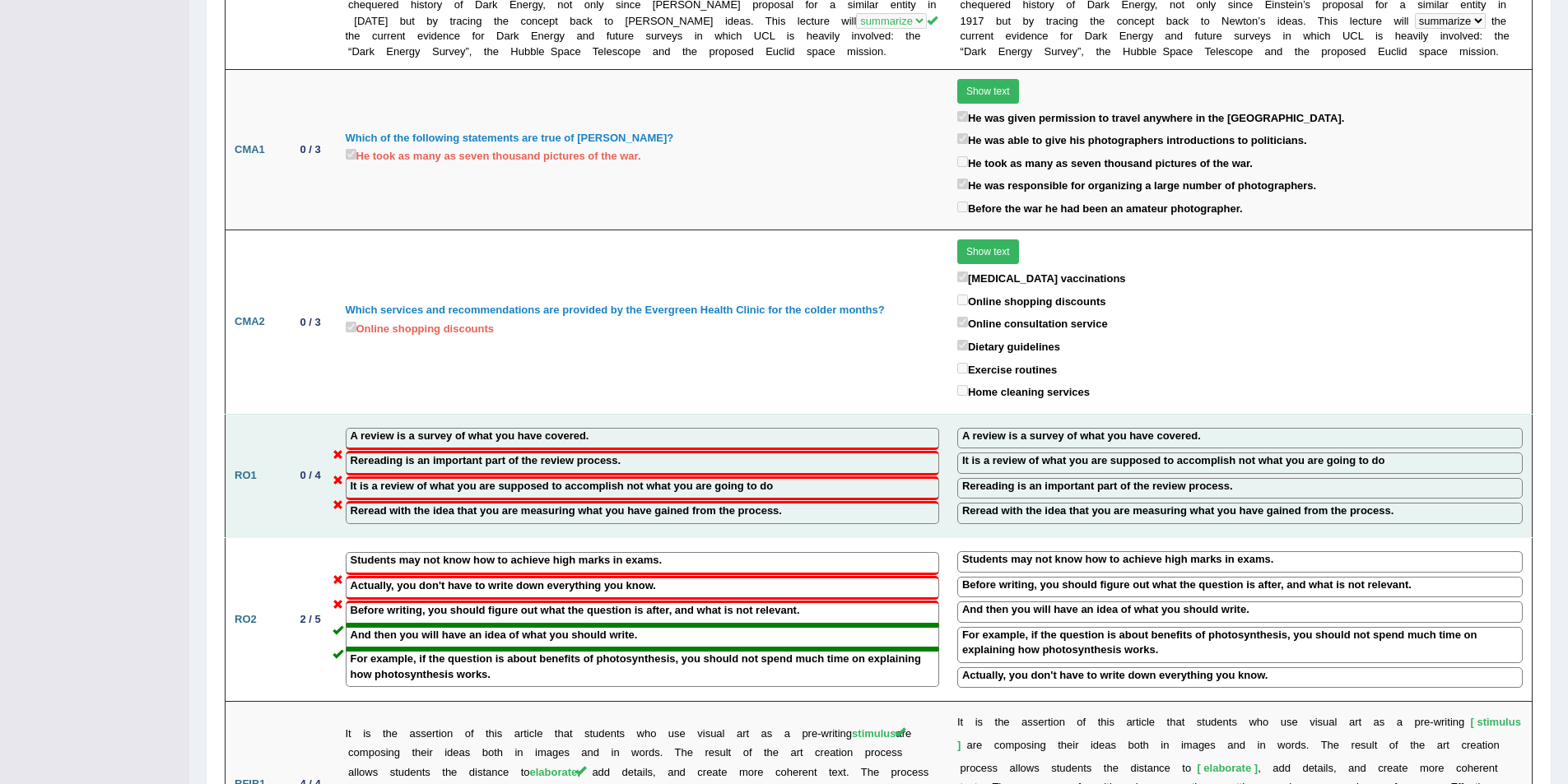
click at [852, 501] on div "Reread with the idea that you are measuring what you have gained from the proce…" at bounding box center [641, 512] width 593 height 23
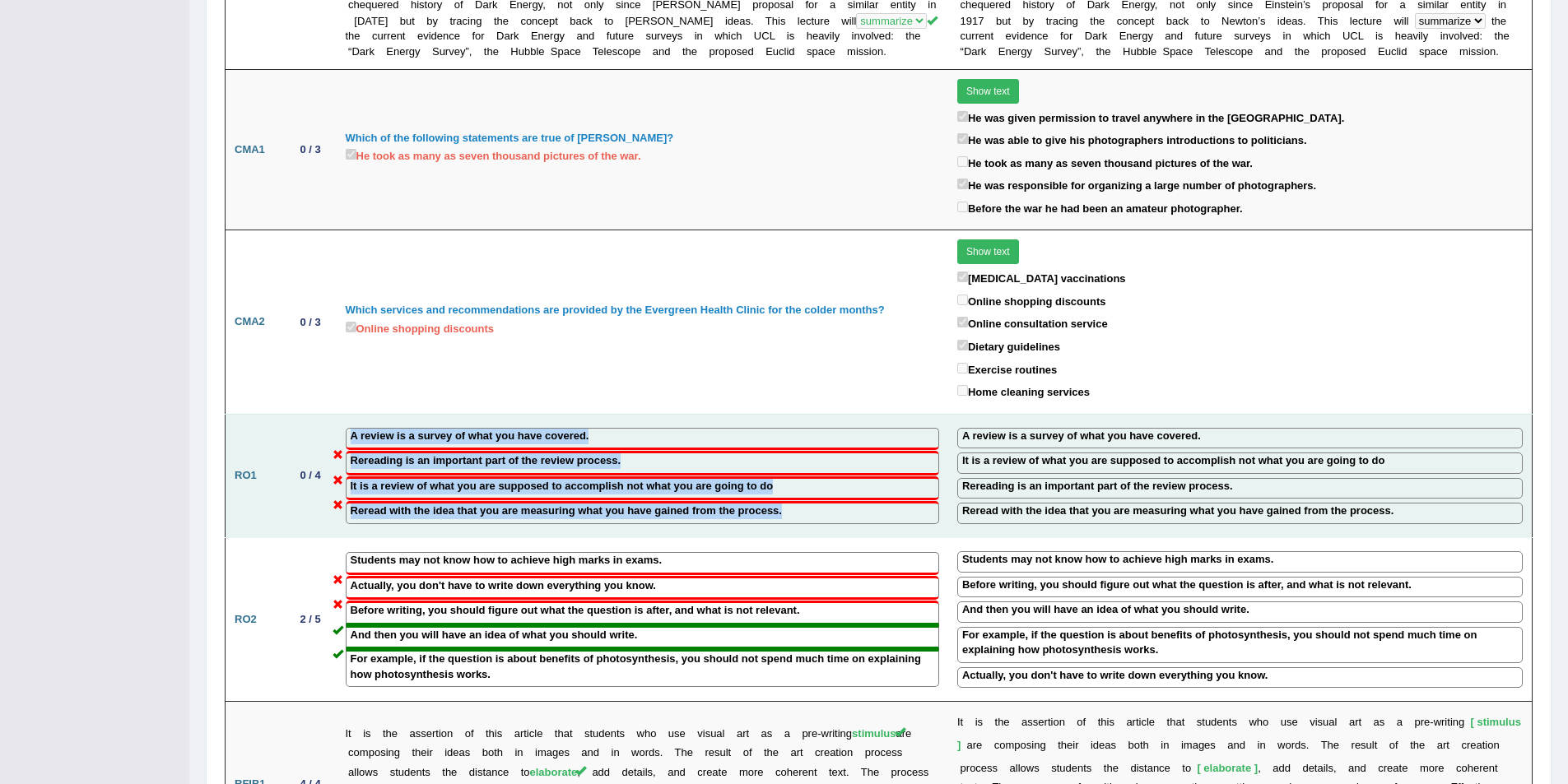
drag, startPoint x: 766, startPoint y: 485, endPoint x: 349, endPoint y: 404, distance: 424.8
click at [349, 414] on td "A review is a survey of what you have covered. Rereading is an important part o…" at bounding box center [642, 475] width 612 height 123
click at [389, 478] on label "It is a review of what you are supposed to accomplish not what you are going to…" at bounding box center [562, 486] width 423 height 16
drag, startPoint x: 339, startPoint y: 397, endPoint x: 760, endPoint y: 487, distance: 430.5
click at [760, 487] on td "A review is a survey of what you have covered. Rereading is an important part o…" at bounding box center [642, 475] width 612 height 123
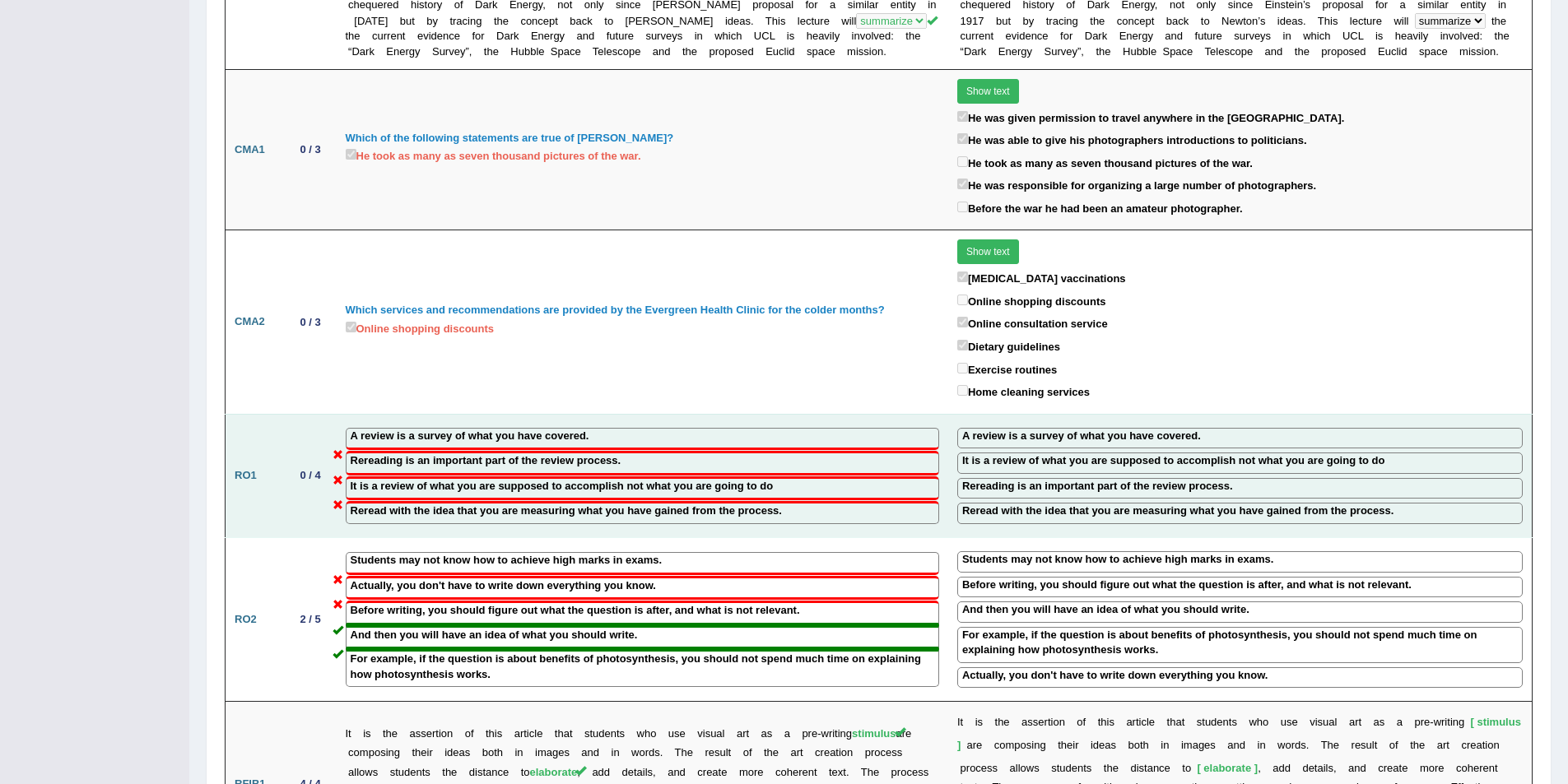
click at [840, 501] on div "Reread with the idea that you are measuring what you have gained from the proce…" at bounding box center [641, 512] width 593 height 23
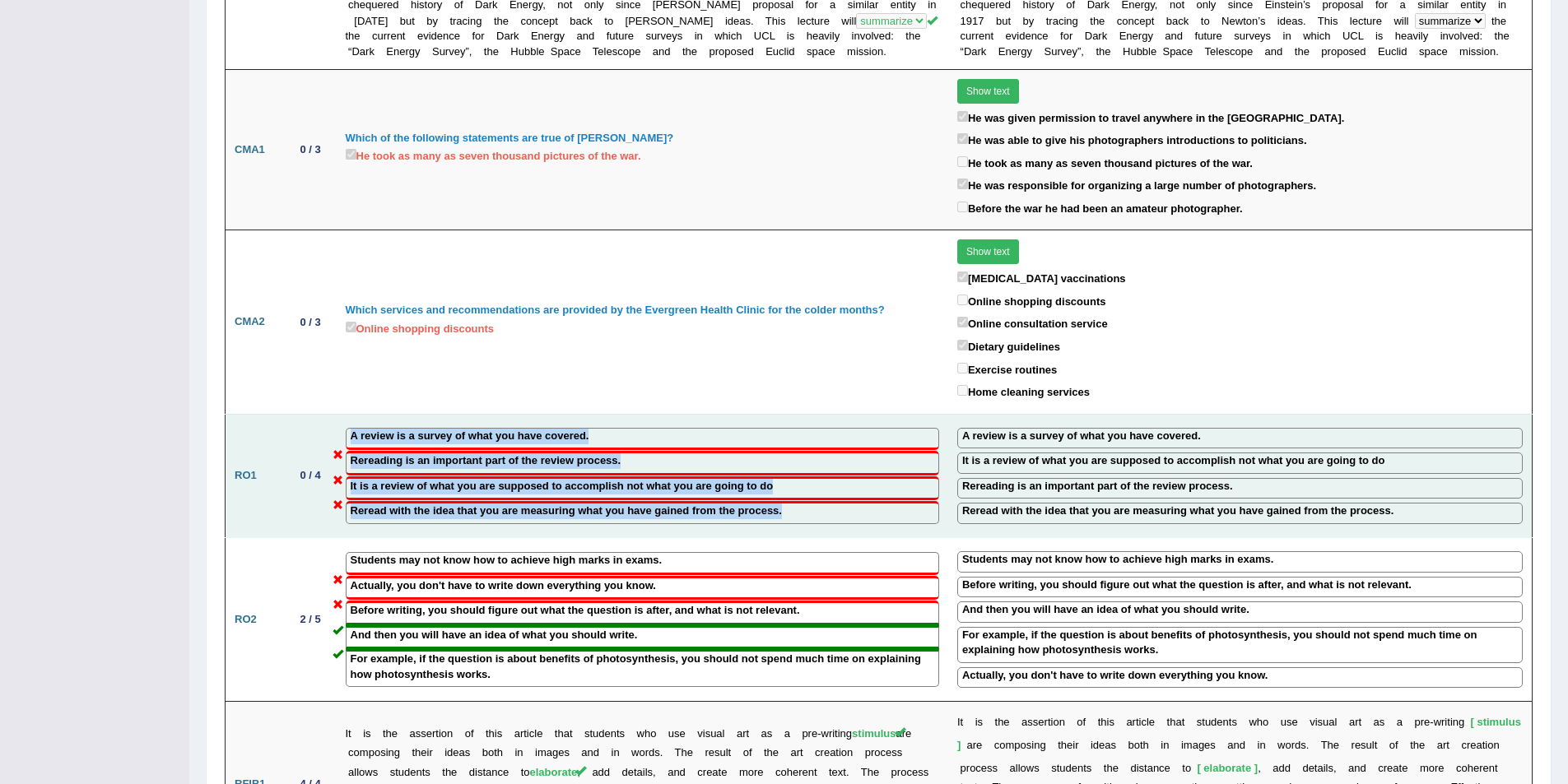
drag, startPoint x: 821, startPoint y: 482, endPoint x: 350, endPoint y: 399, distance: 478.3
click at [350, 414] on td "A review is a survey of what you have covered. Rereading is an important part o…" at bounding box center [642, 475] width 612 height 123
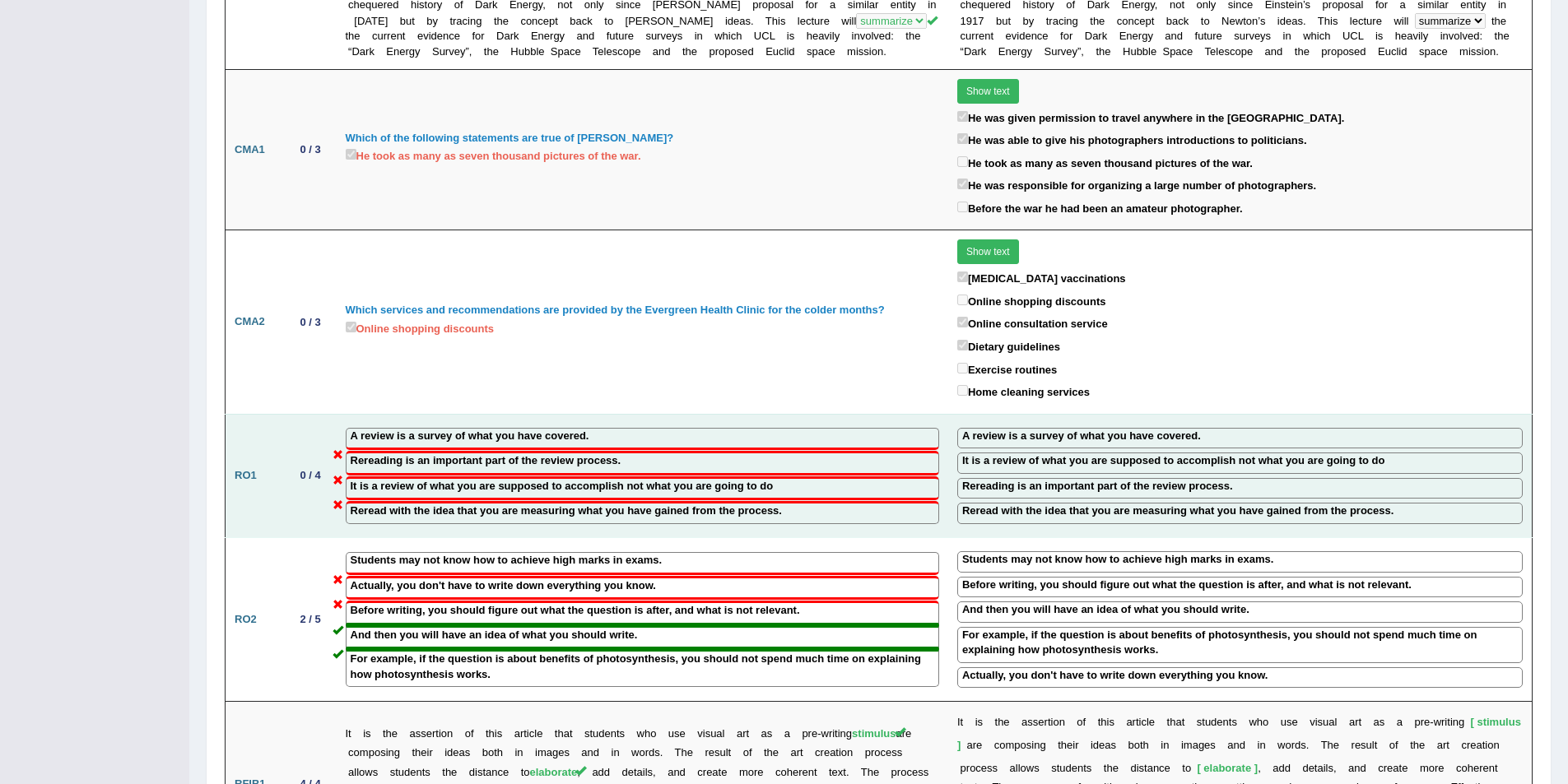
click at [344, 414] on td "A review is a survey of what you have covered. Rereading is an important part o…" at bounding box center [642, 475] width 612 height 123
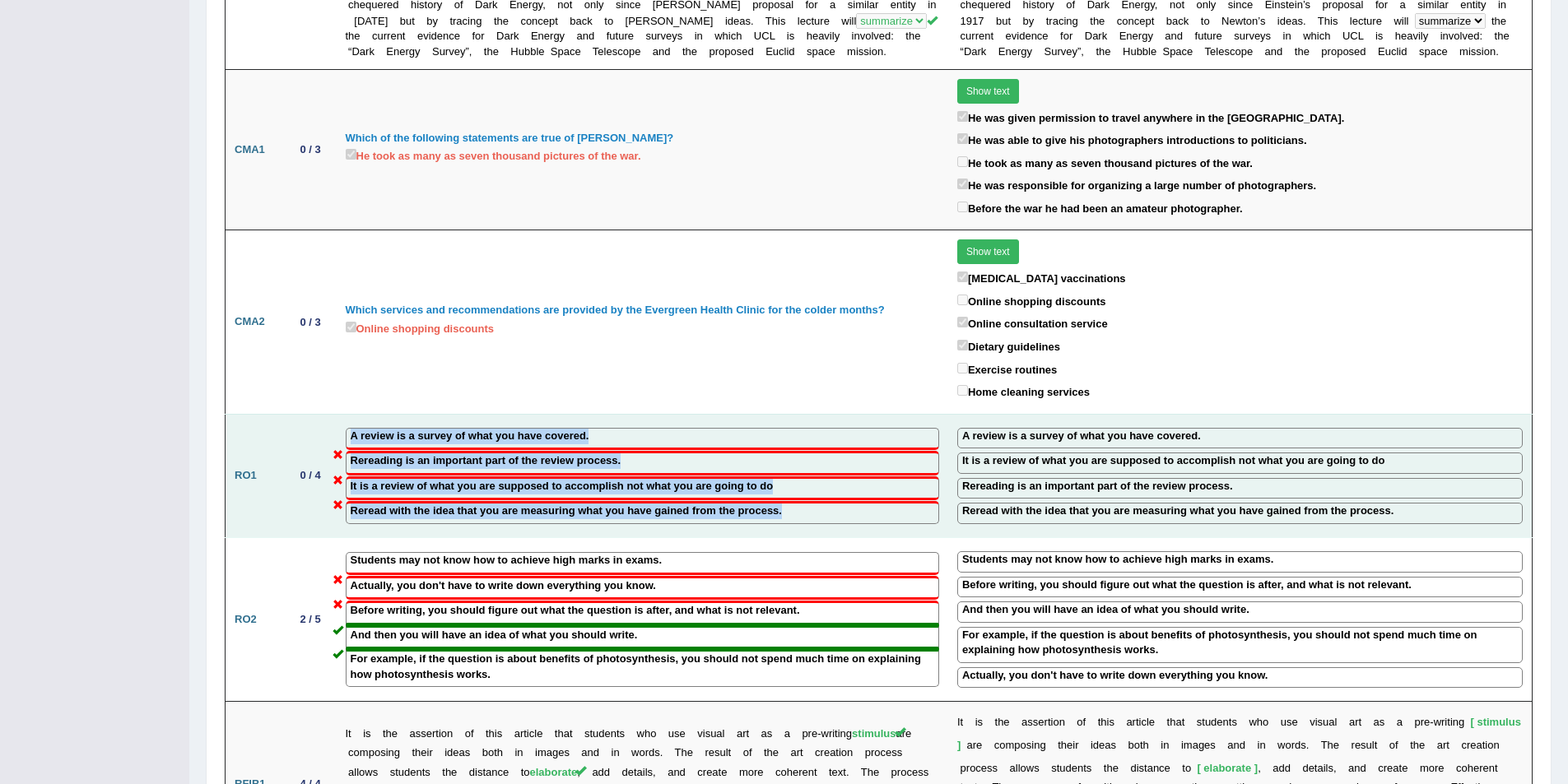
drag, startPoint x: 344, startPoint y: 406, endPoint x: 794, endPoint y: 495, distance: 458.7
click at [794, 495] on td "A review is a survey of what you have covered. Rereading is an important part o…" at bounding box center [642, 475] width 612 height 123
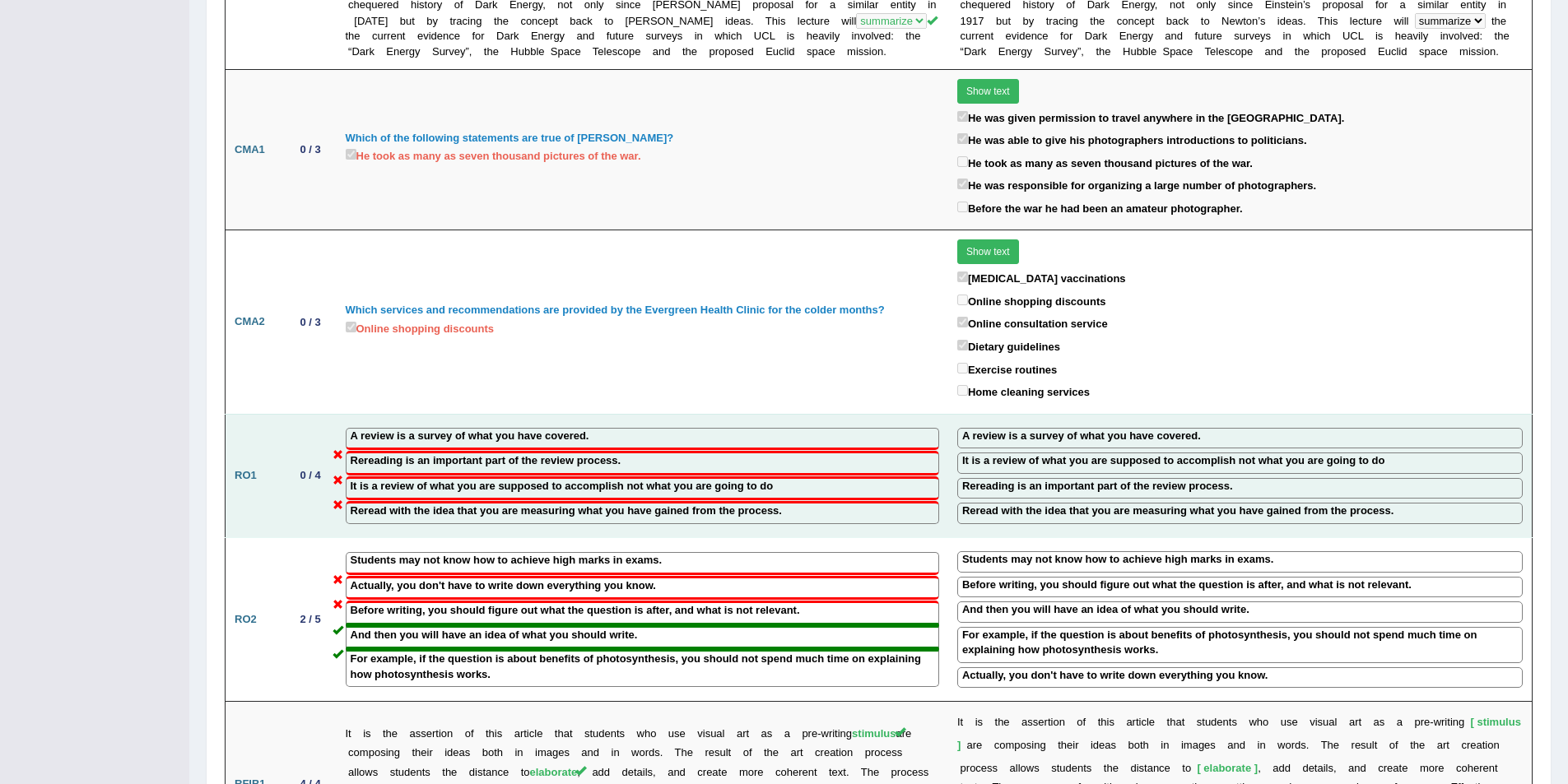
click at [796, 501] on div "Reread with the idea that you are measuring what you have gained from the proce…" at bounding box center [641, 512] width 593 height 23
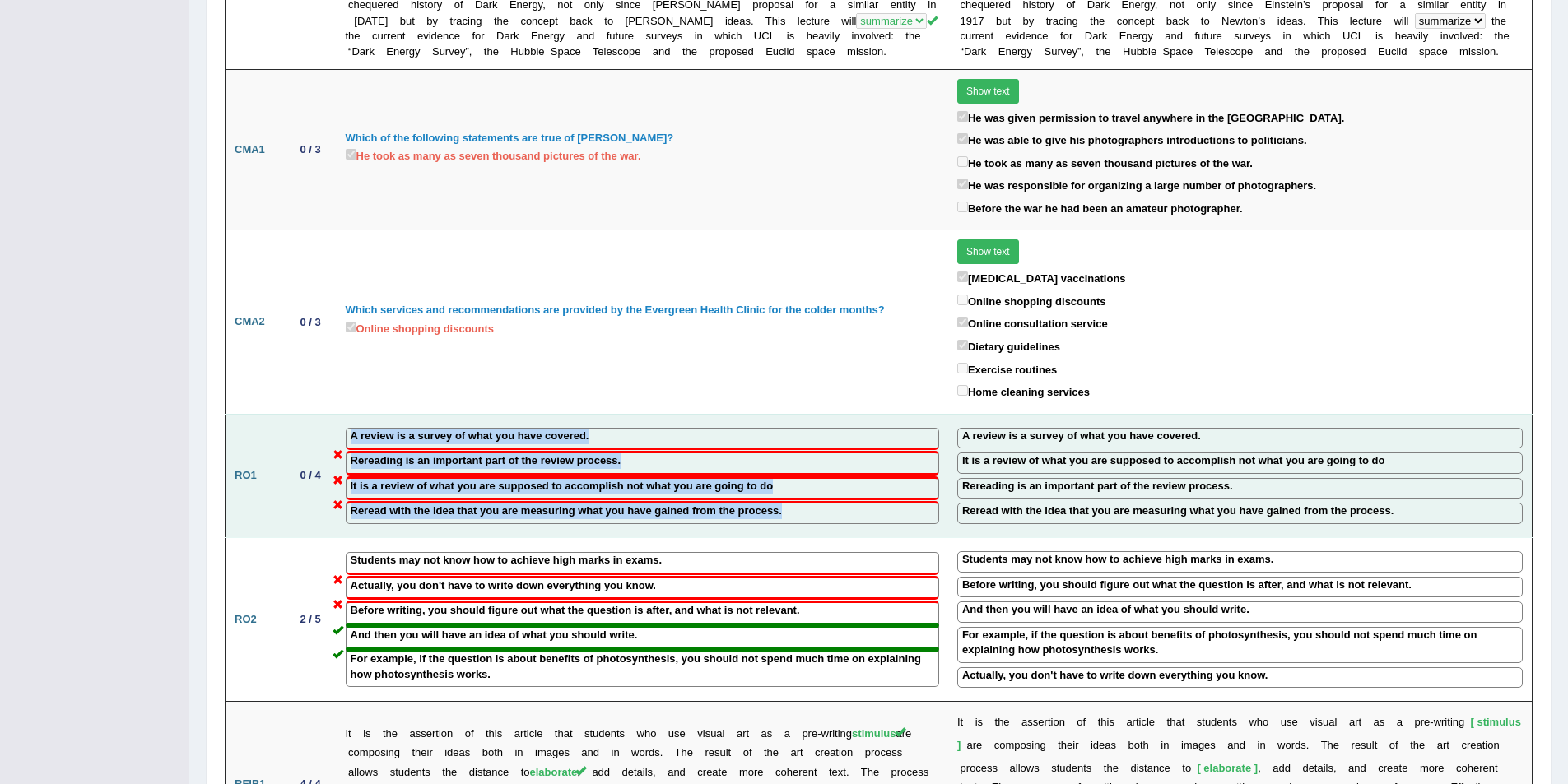
drag, startPoint x: 801, startPoint y: 479, endPoint x: 343, endPoint y: 412, distance: 462.9
click at [343, 414] on td "A review is a survey of what you have covered. Rereading is an important part o…" at bounding box center [642, 475] width 612 height 123
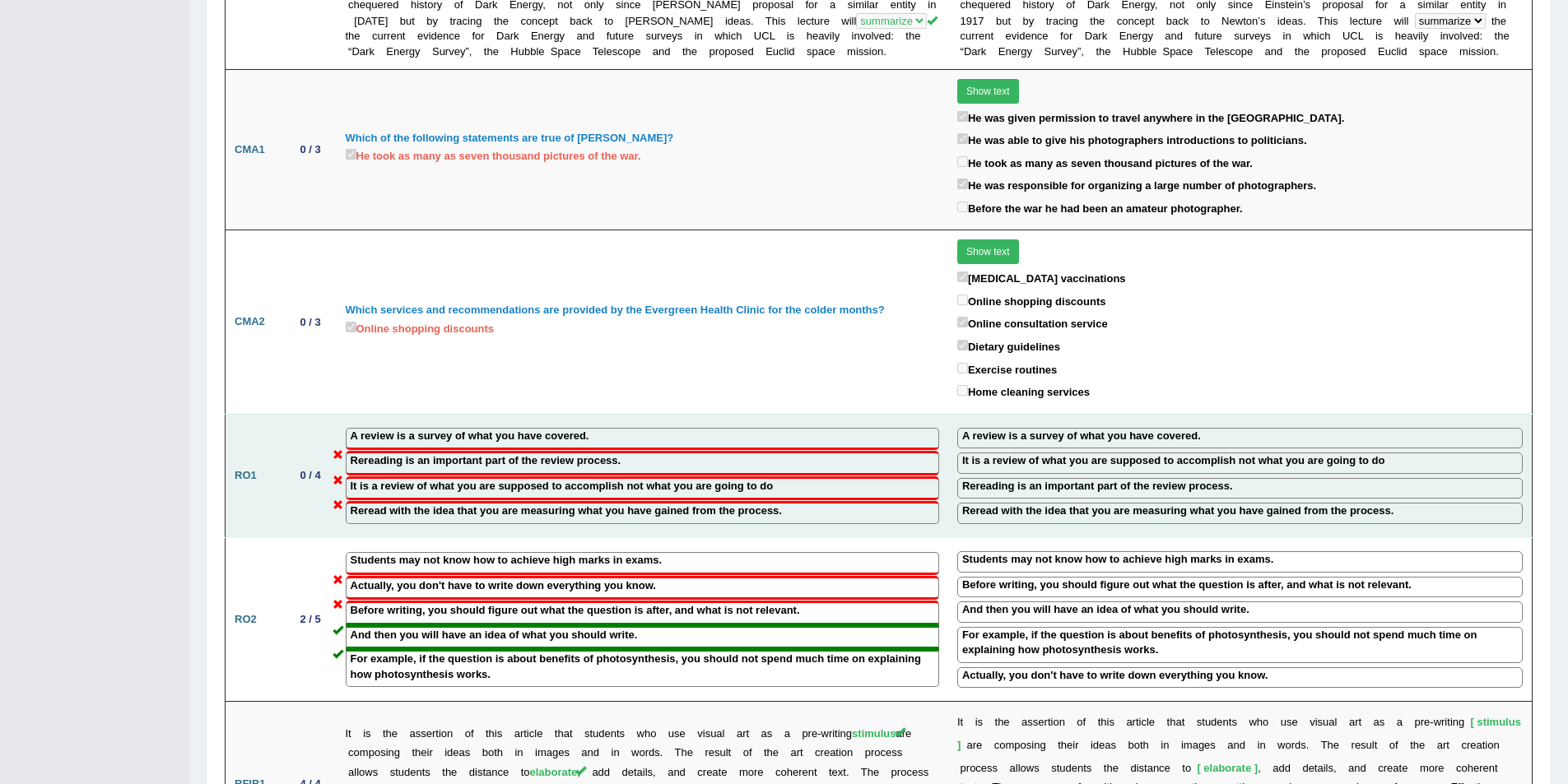
click at [339, 414] on td "A review is a survey of what you have covered. Rereading is an important part o…" at bounding box center [642, 475] width 612 height 123
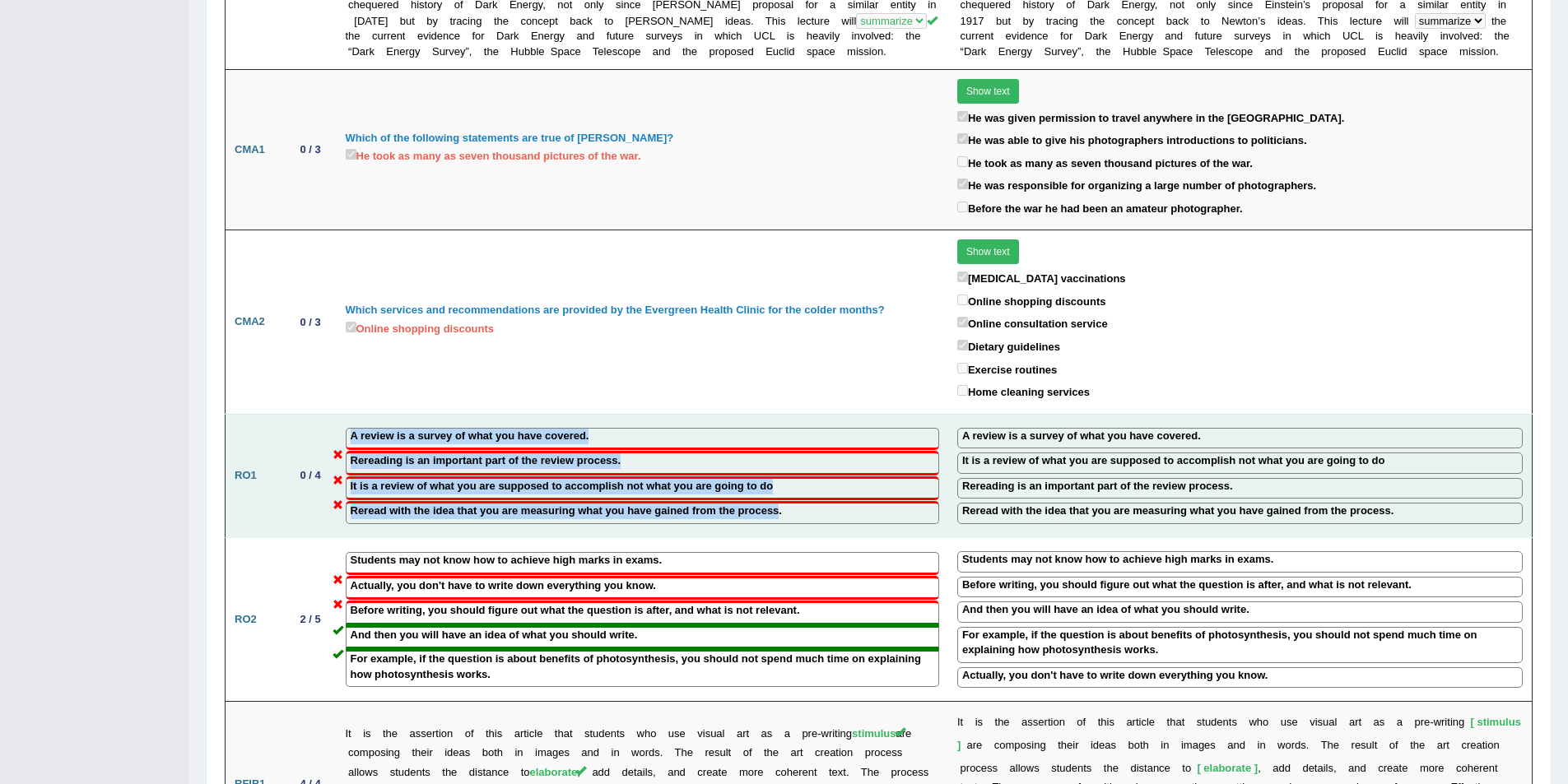
drag, startPoint x: 339, startPoint y: 406, endPoint x: 737, endPoint y: 482, distance: 405.2
click at [730, 483] on td "A review is a survey of what you have covered. Rereading is an important part o…" at bounding box center [642, 475] width 612 height 123
